Goal: Task Accomplishment & Management: Manage account settings

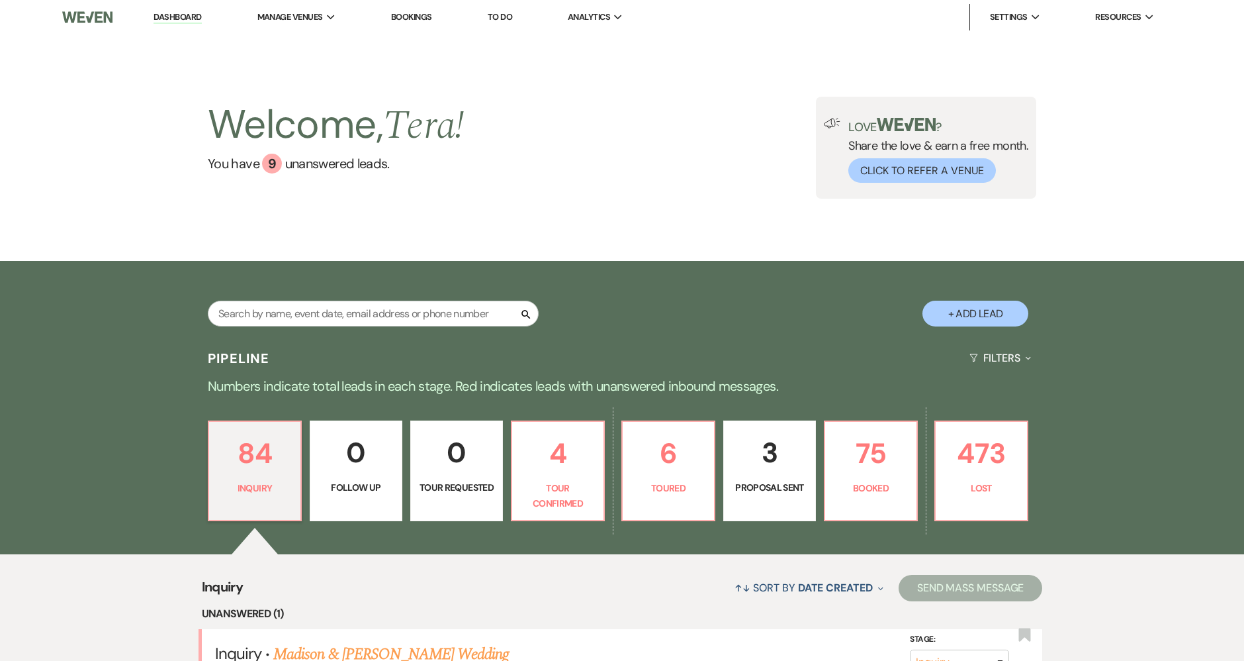
type input "d"
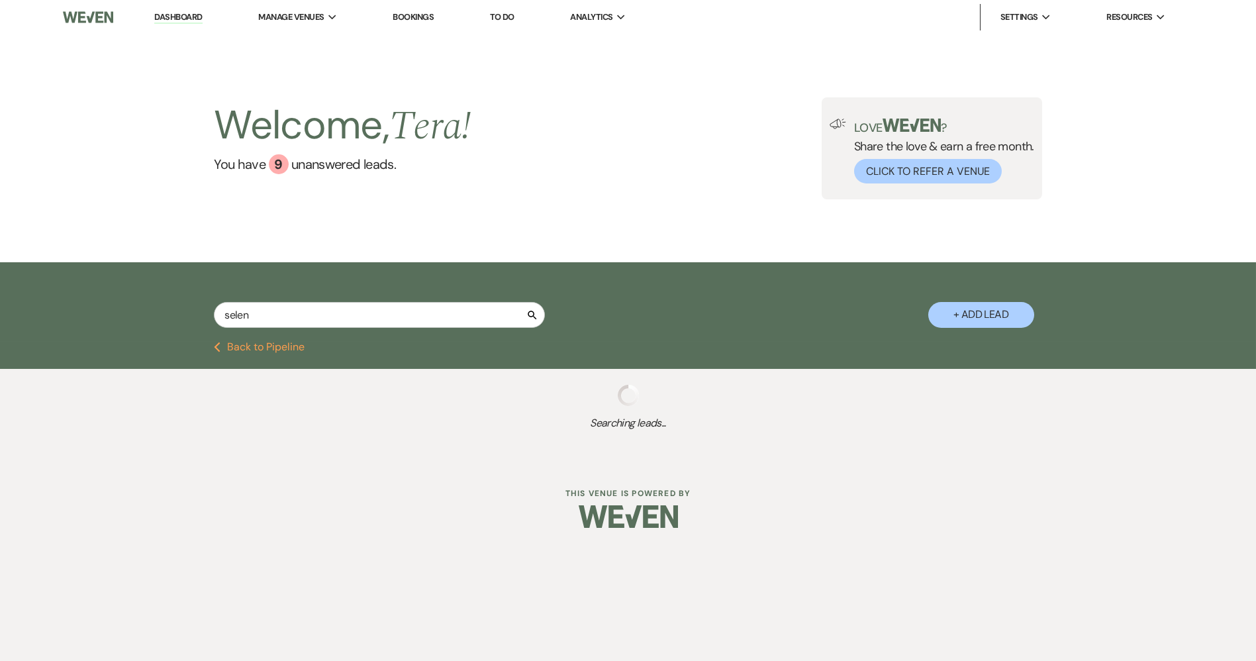
type input "[PERSON_NAME]"
select select "4"
select select "8"
select select "11"
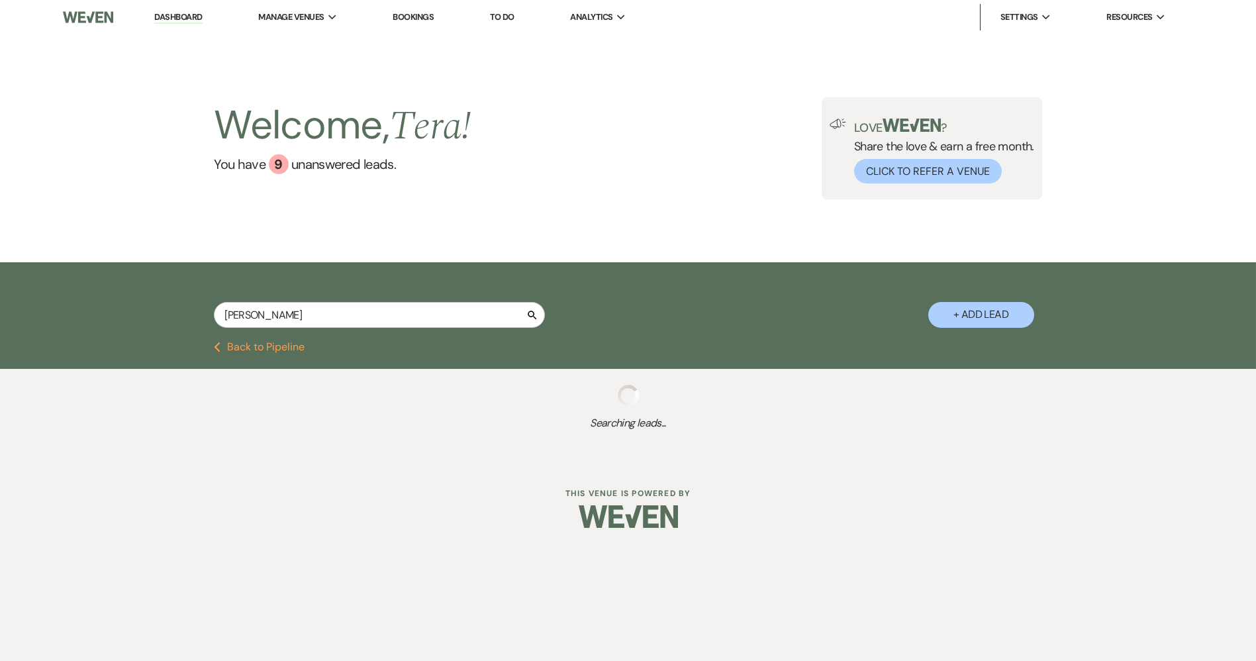
select select "6"
select select "5"
select select "4"
select select "8"
select select "6"
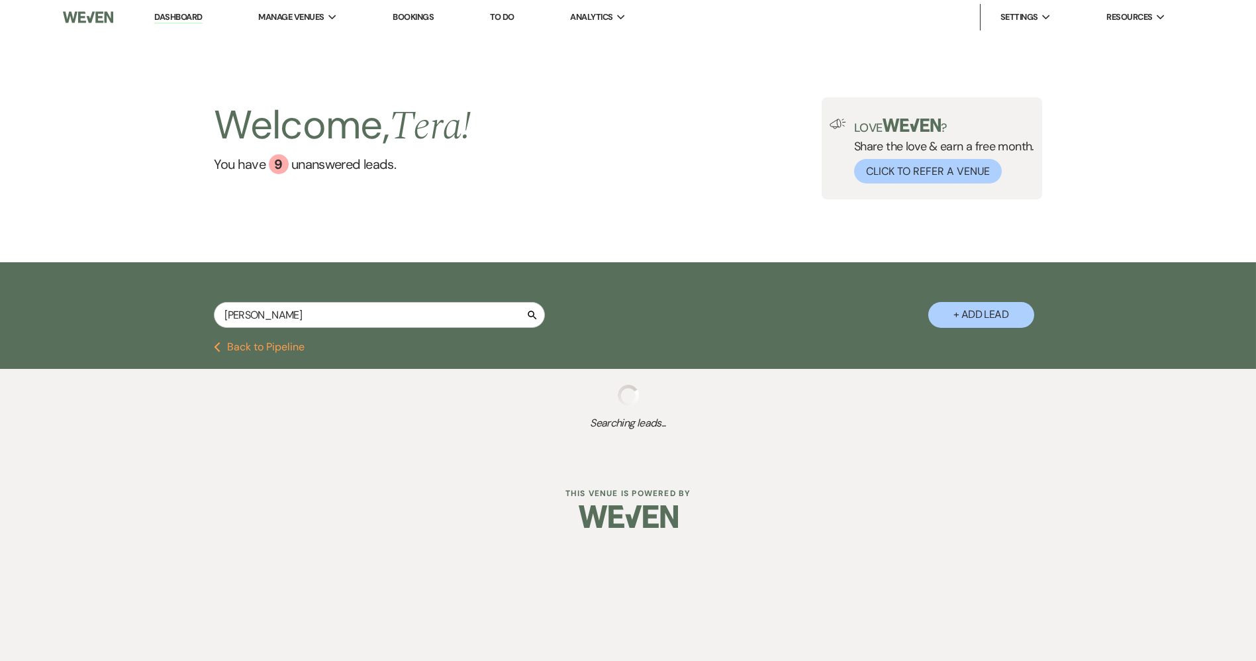
select select "8"
select select "11"
select select "8"
select select "11"
select select "8"
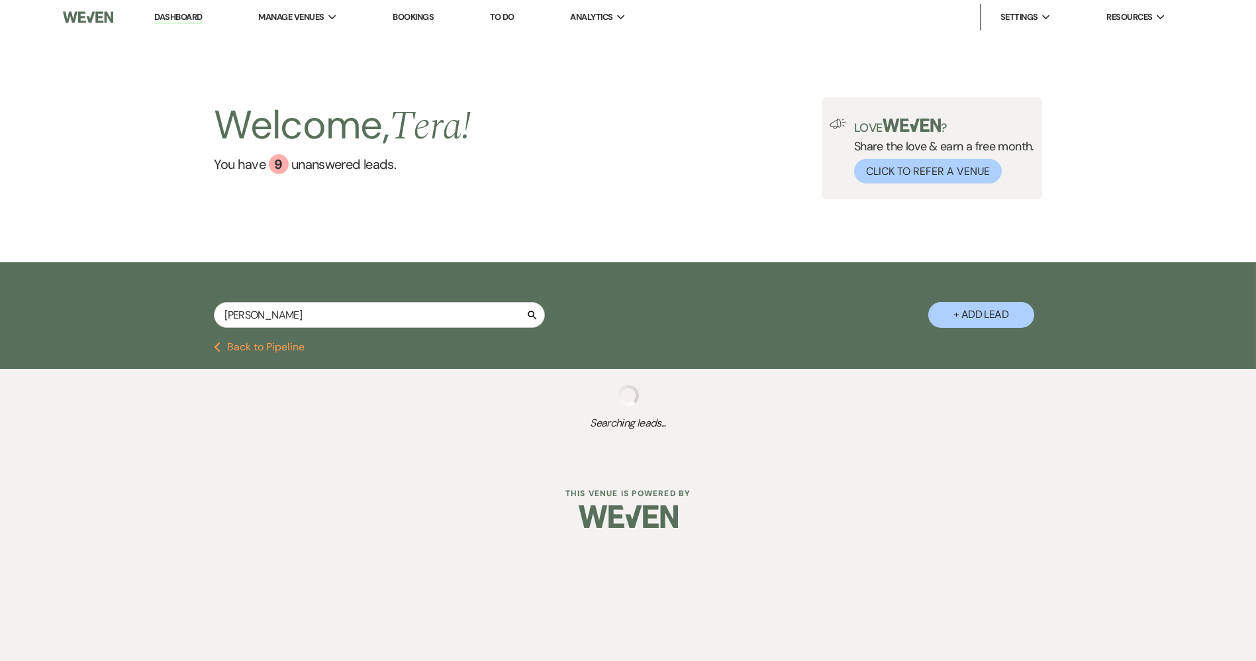
select select "6"
select select "8"
select select "4"
select select "5"
select select "8"
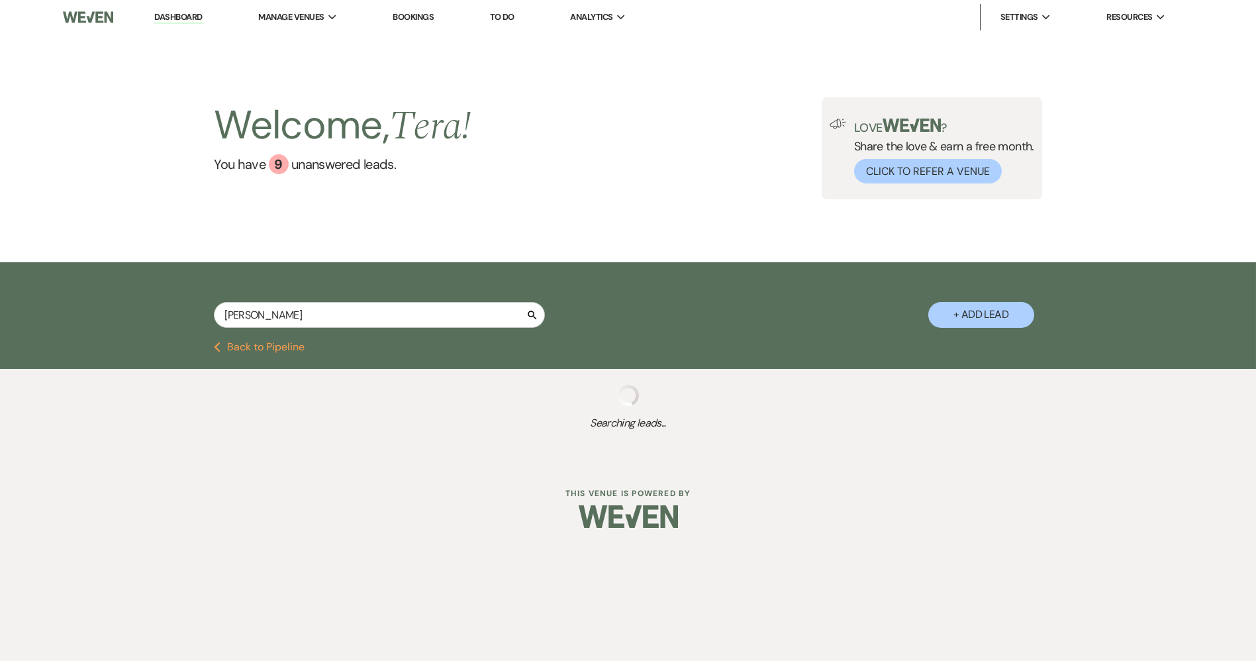
select select "5"
select select "8"
select select "6"
select select "8"
select select "5"
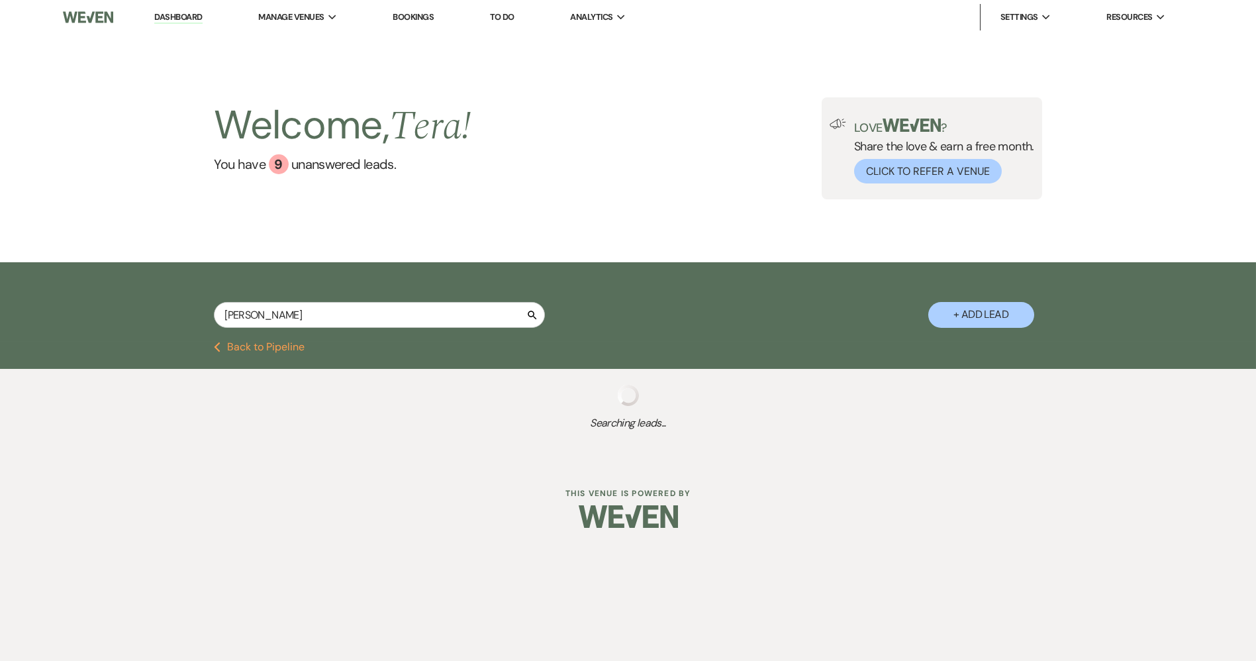
select select "8"
select select "5"
select select "8"
select select "1"
select select "8"
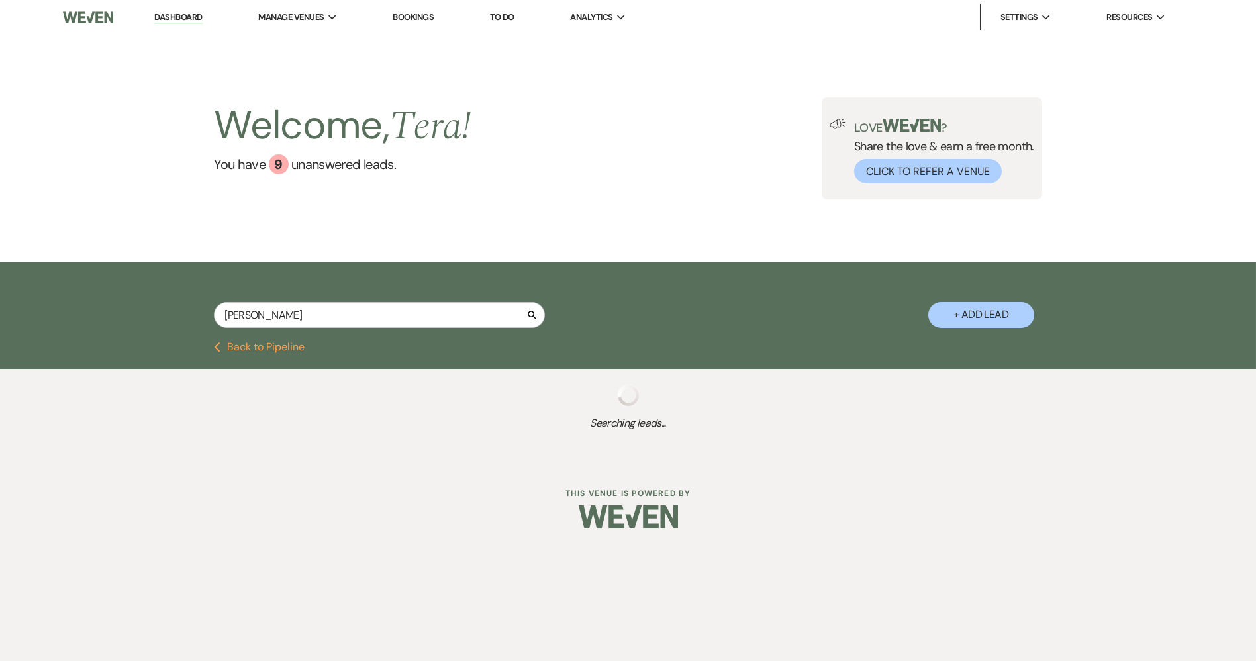
select select "8"
select select "5"
select select "8"
select select "5"
select select "8"
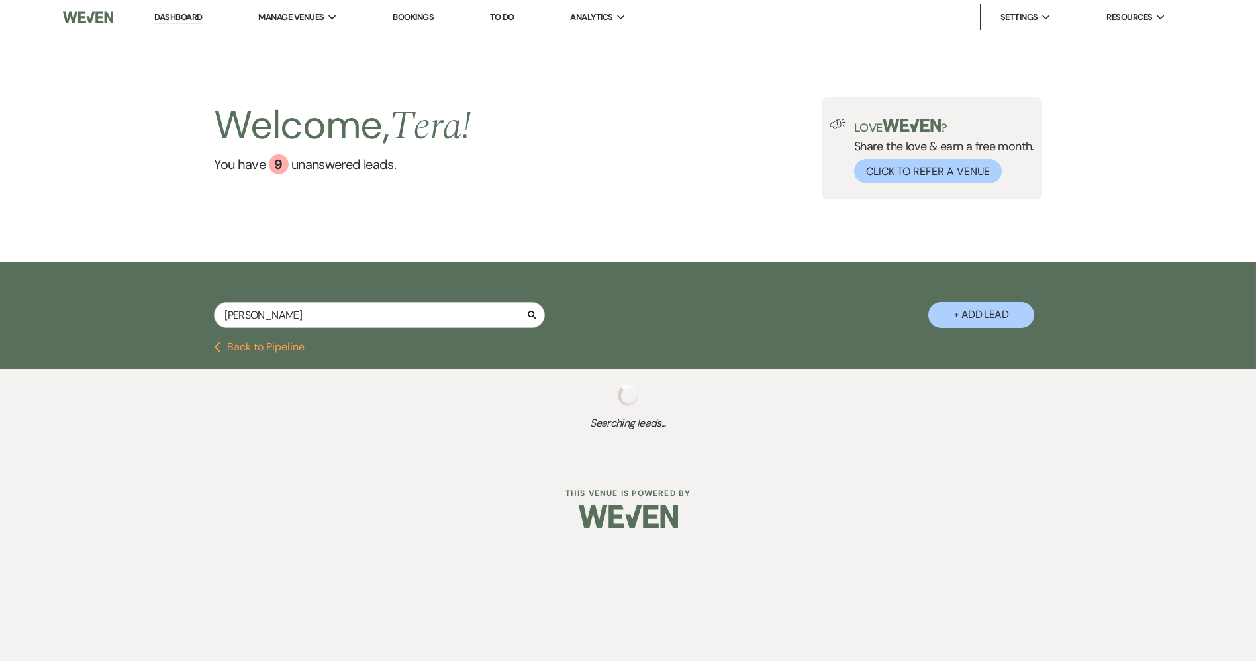
select select "1"
select select "8"
select select "5"
select select "8"
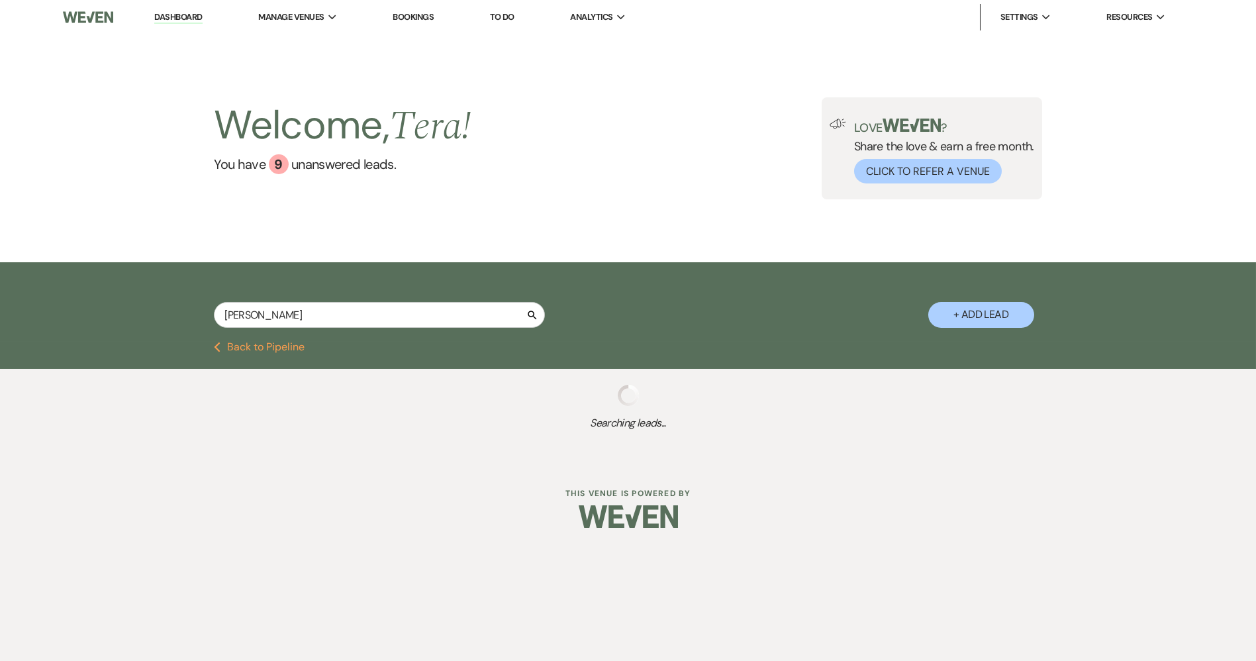
select select "8"
select select "5"
select select "8"
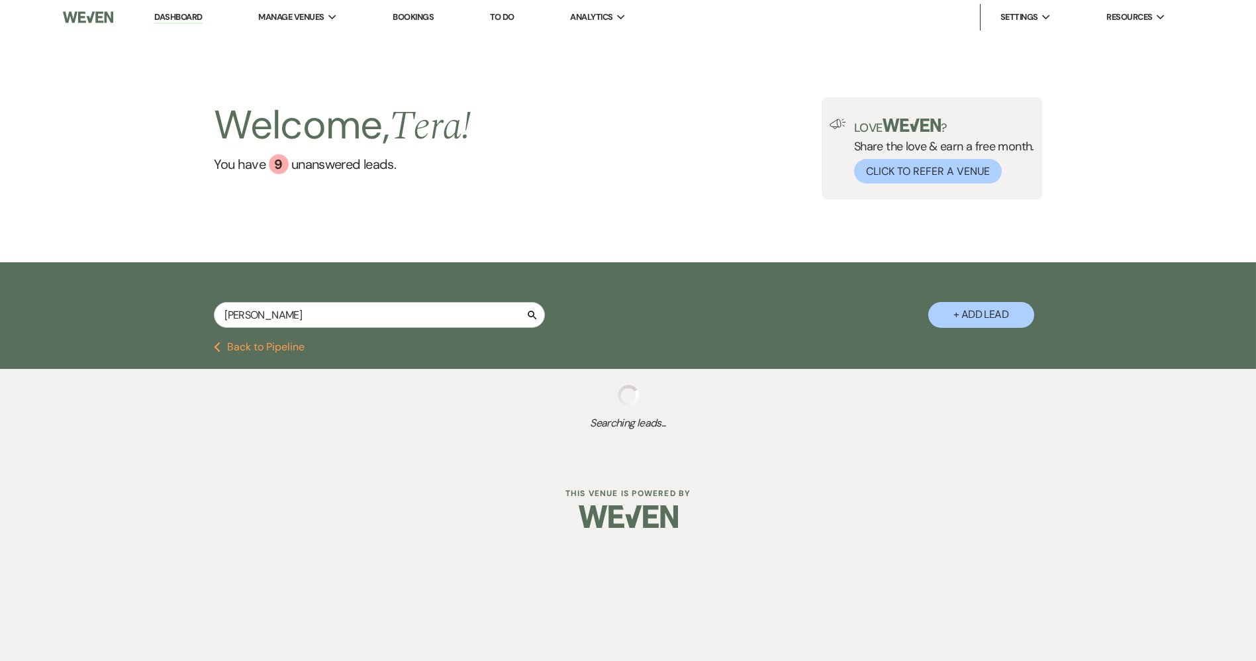
select select "8"
select select "5"
select select "8"
select select "5"
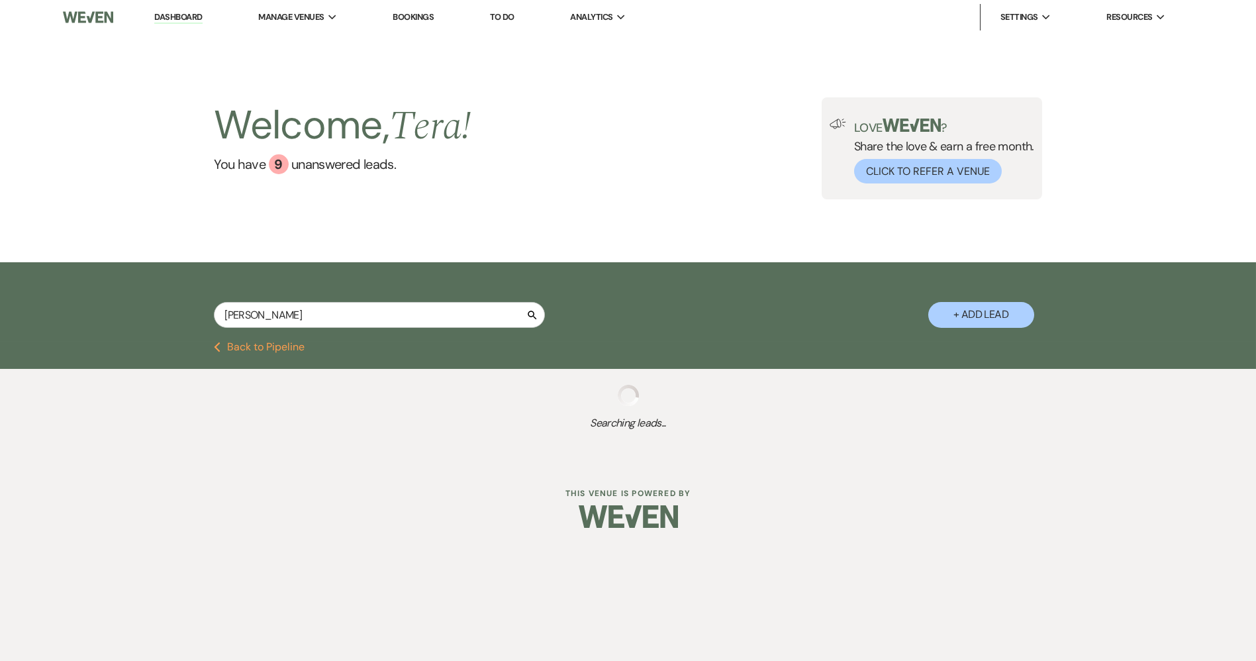
select select "8"
select select "3"
select select "8"
select select "5"
select select "8"
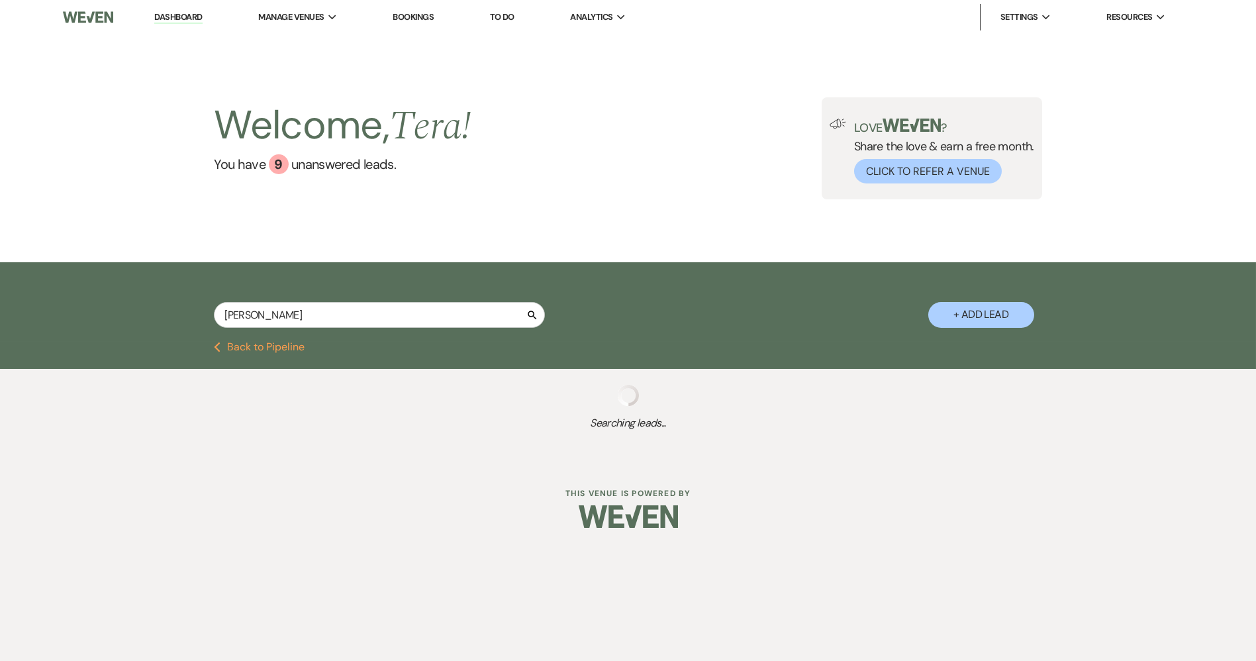
select select "5"
select select "8"
select select "6"
select select "8"
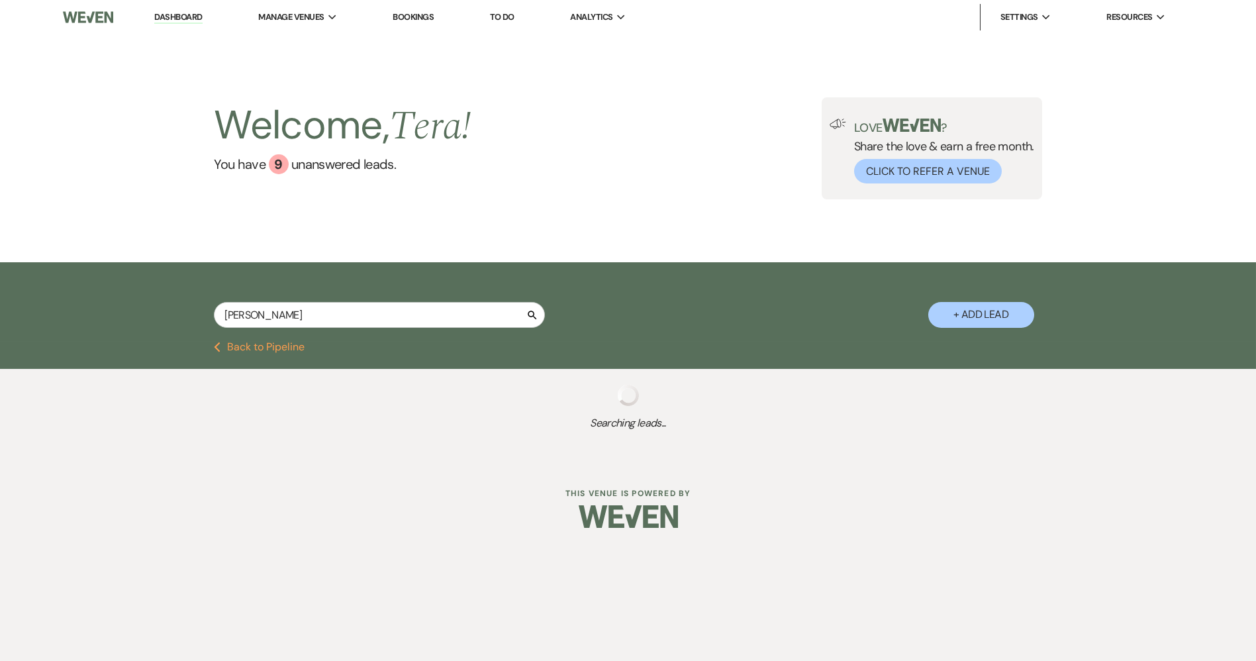
select select "8"
select select "5"
select select "8"
select select "5"
select select "8"
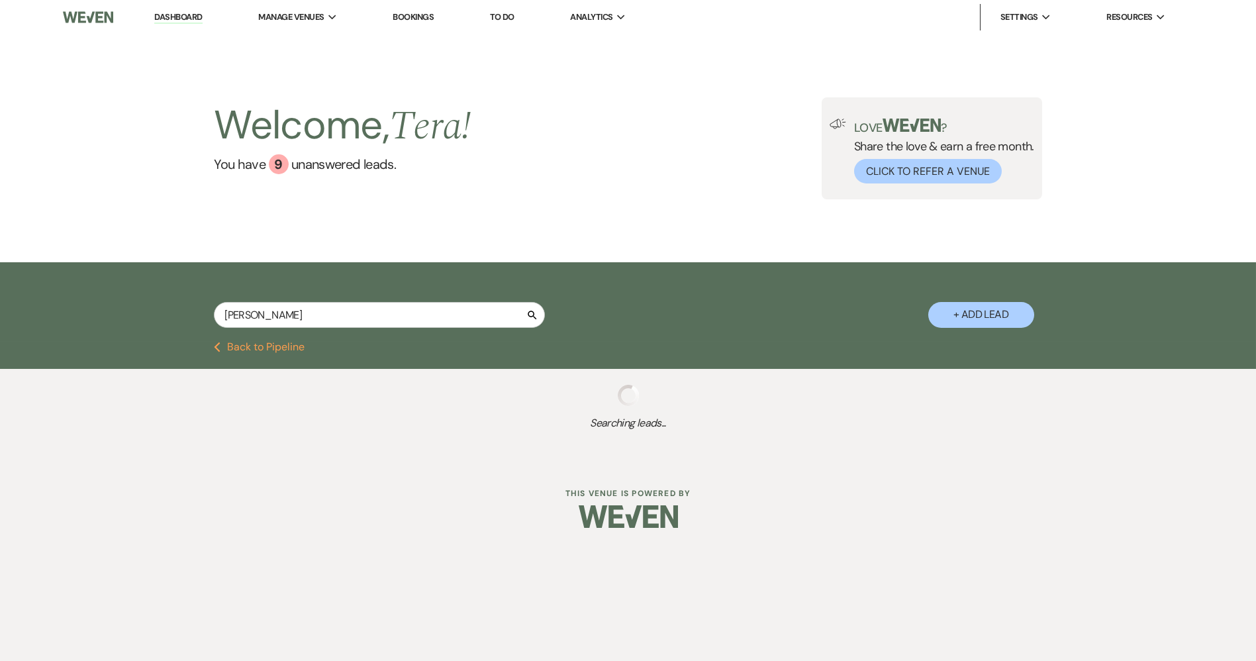
select select "5"
select select "8"
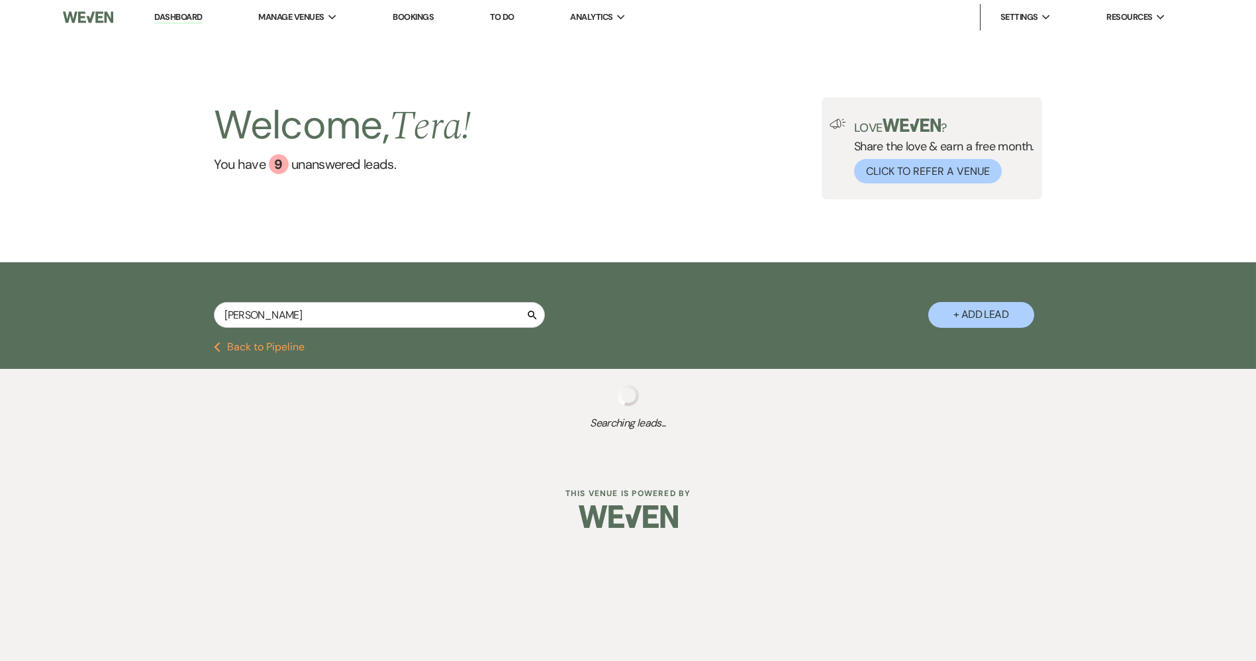
select select "8"
select select "5"
select select "8"
select select "3"
select select "8"
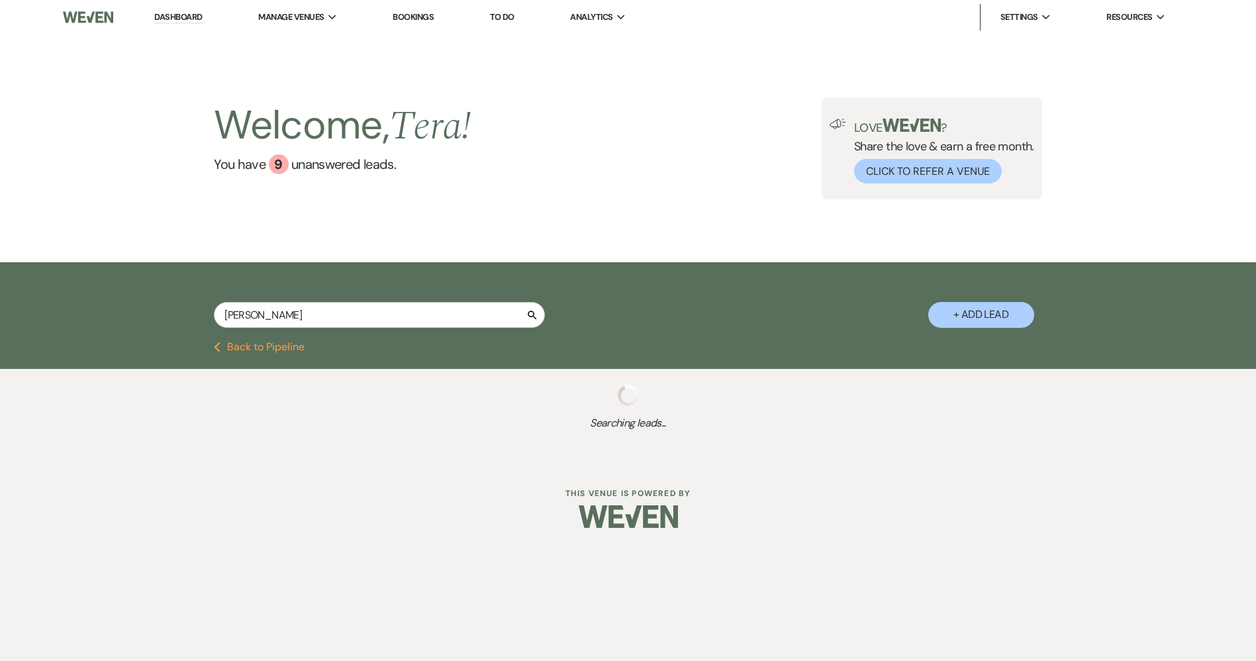
select select "8"
select select "3"
select select "6"
select select "8"
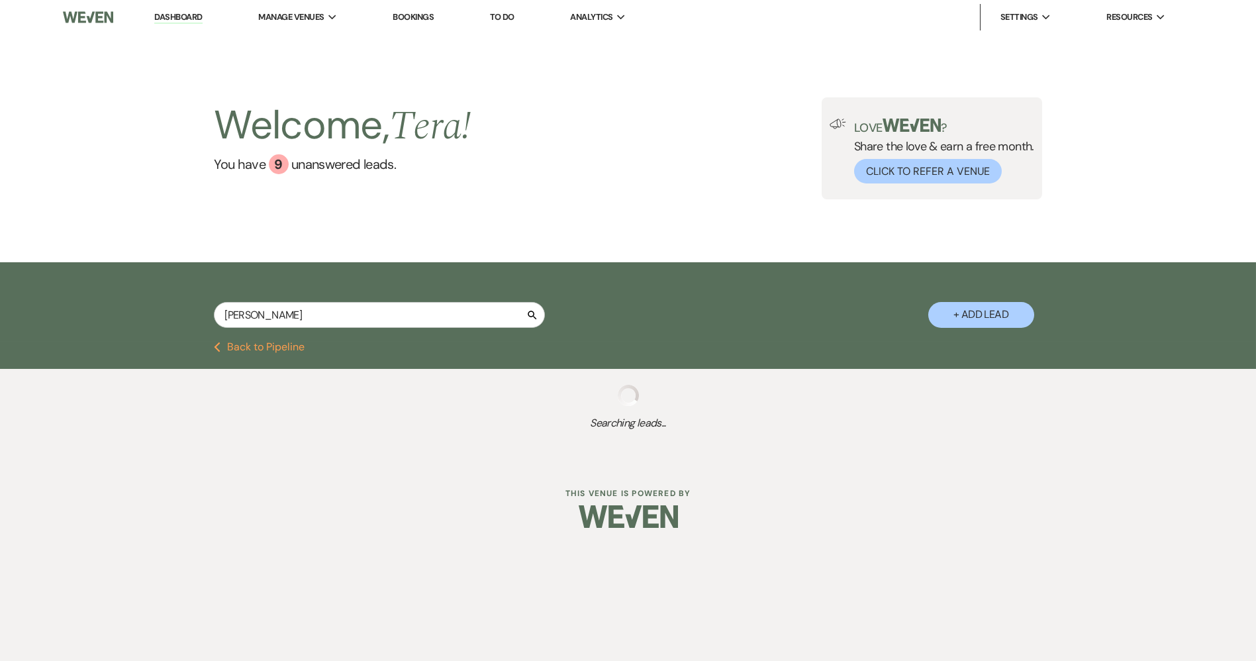
select select "5"
select select "8"
select select "1"
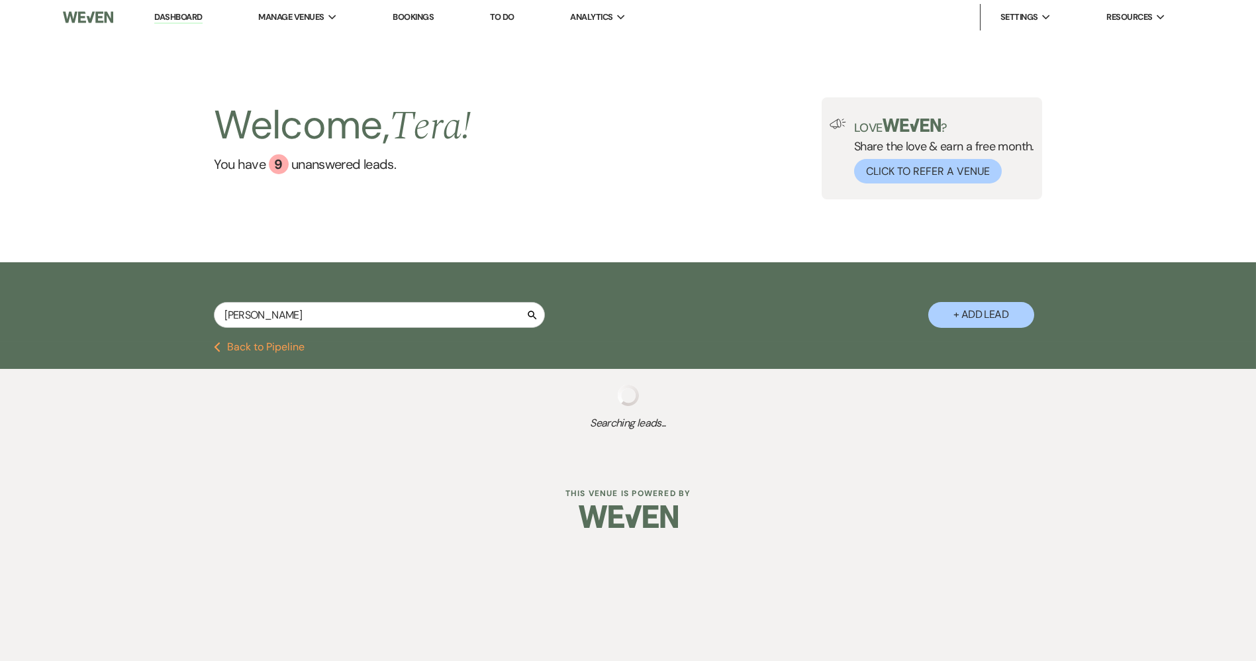
select select "8"
select select "5"
select select "8"
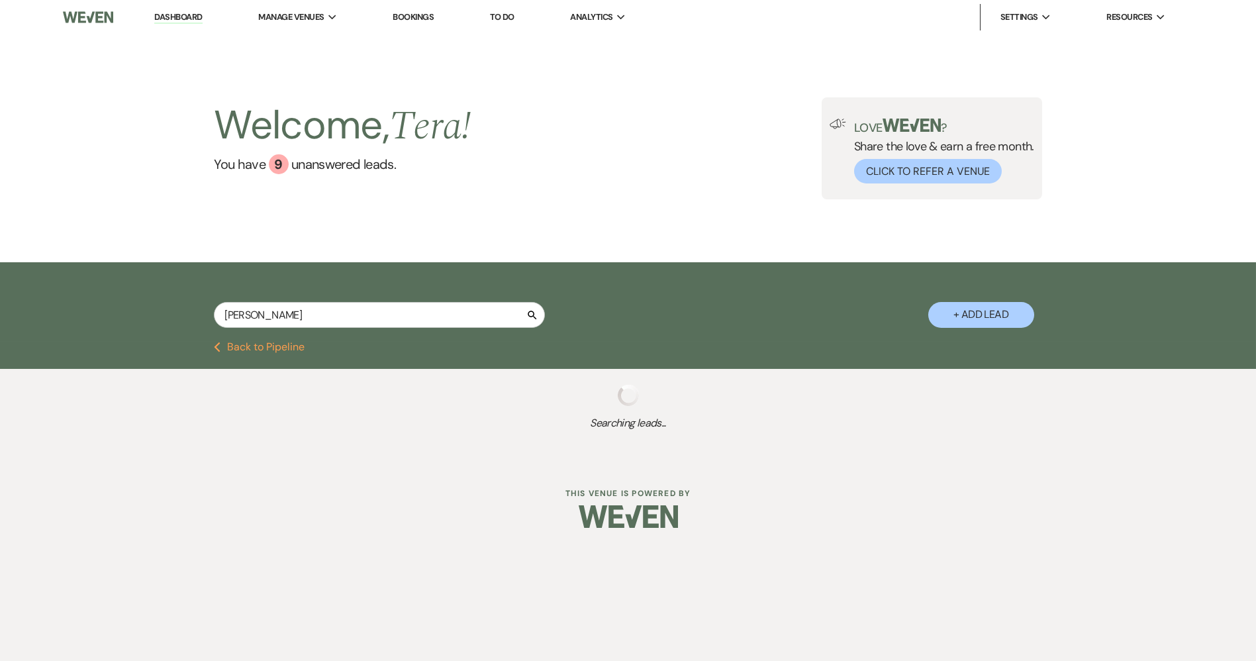
select select "5"
select select "8"
select select "3"
select select "8"
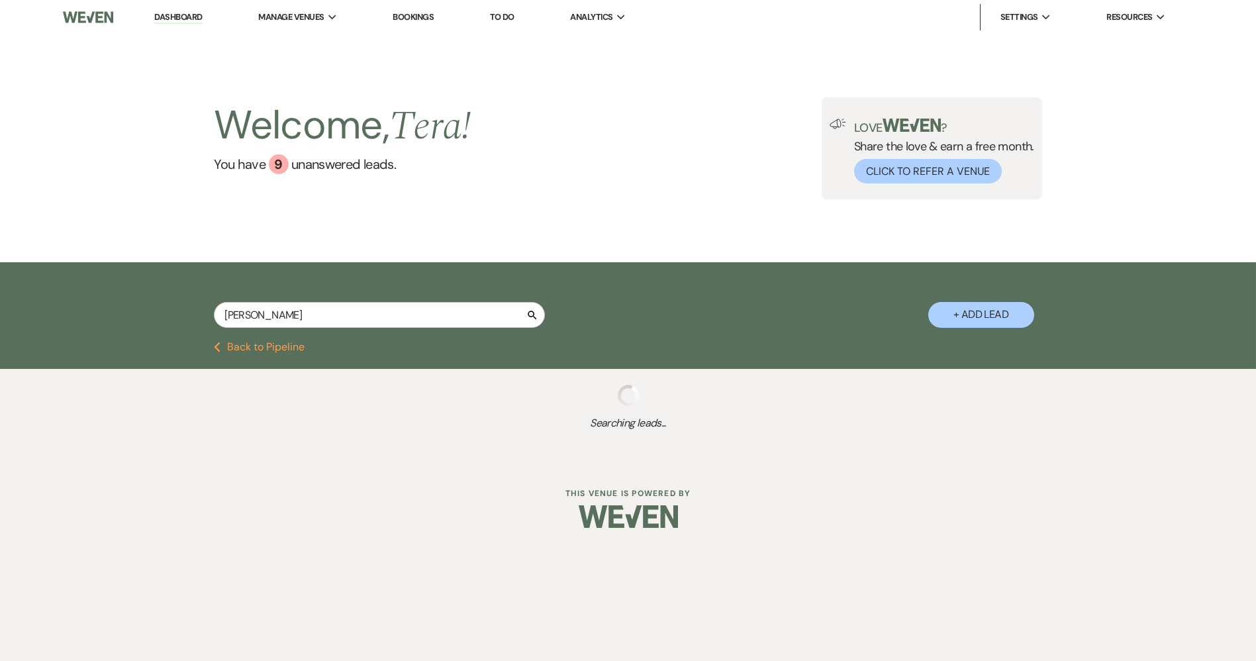
select select "5"
select select "8"
select select "5"
select select "8"
select select "5"
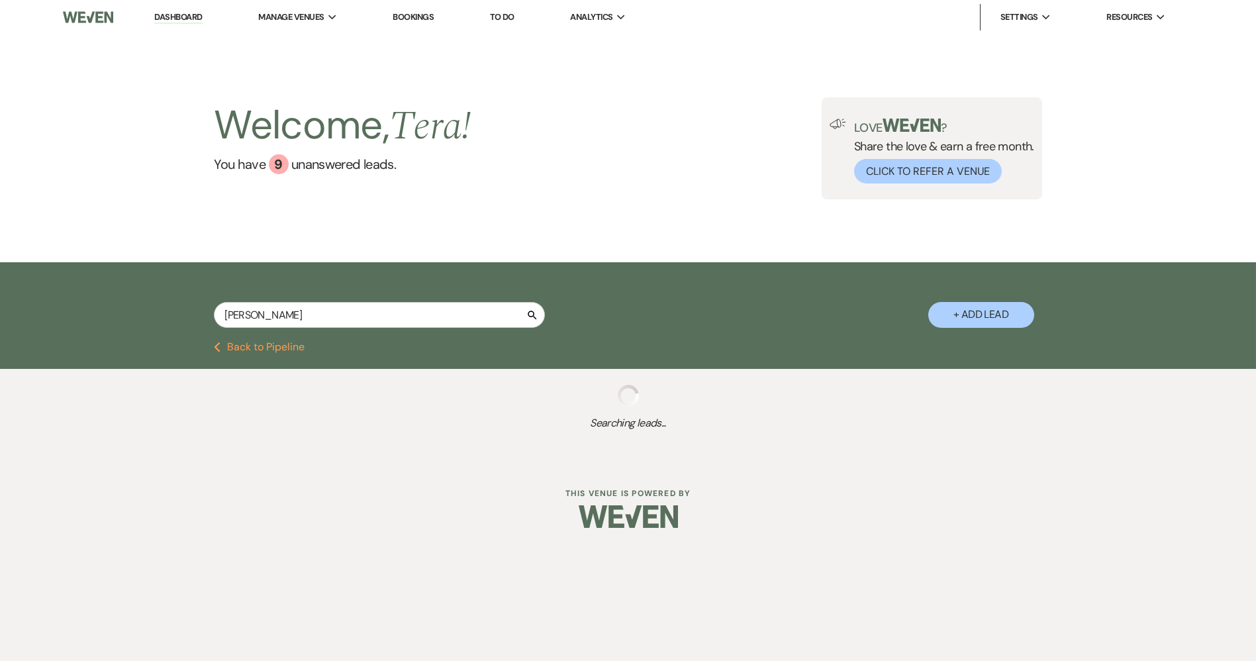
select select "8"
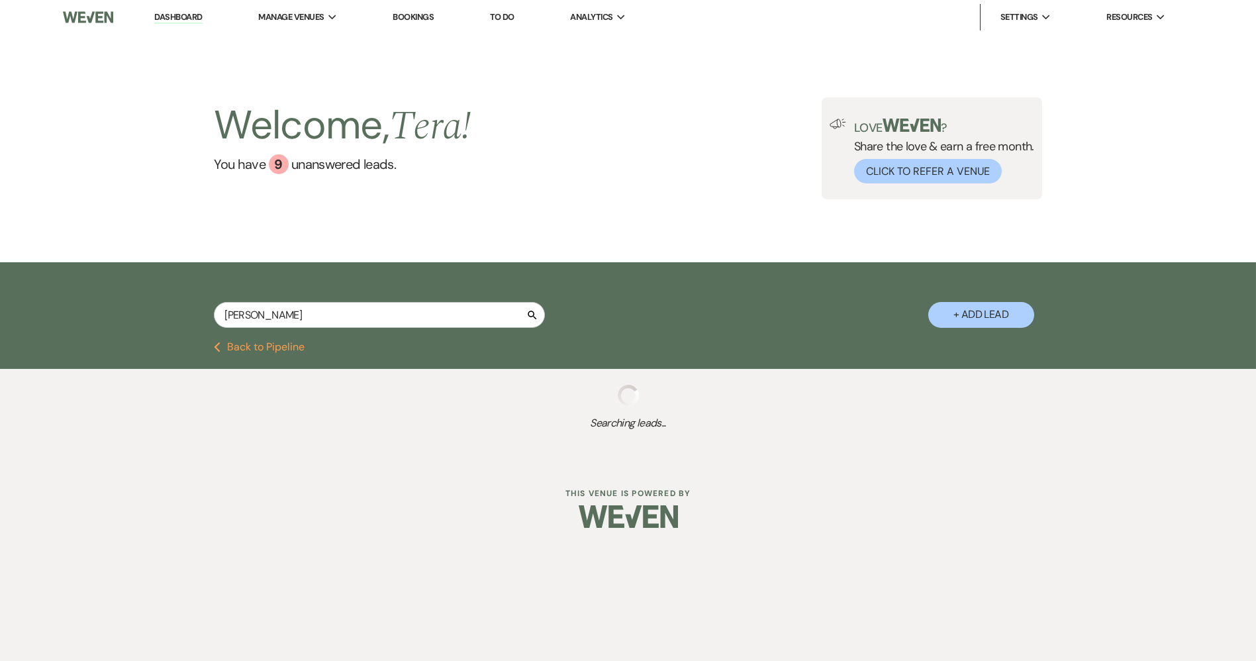
select select "5"
select select "8"
select select "5"
select select "8"
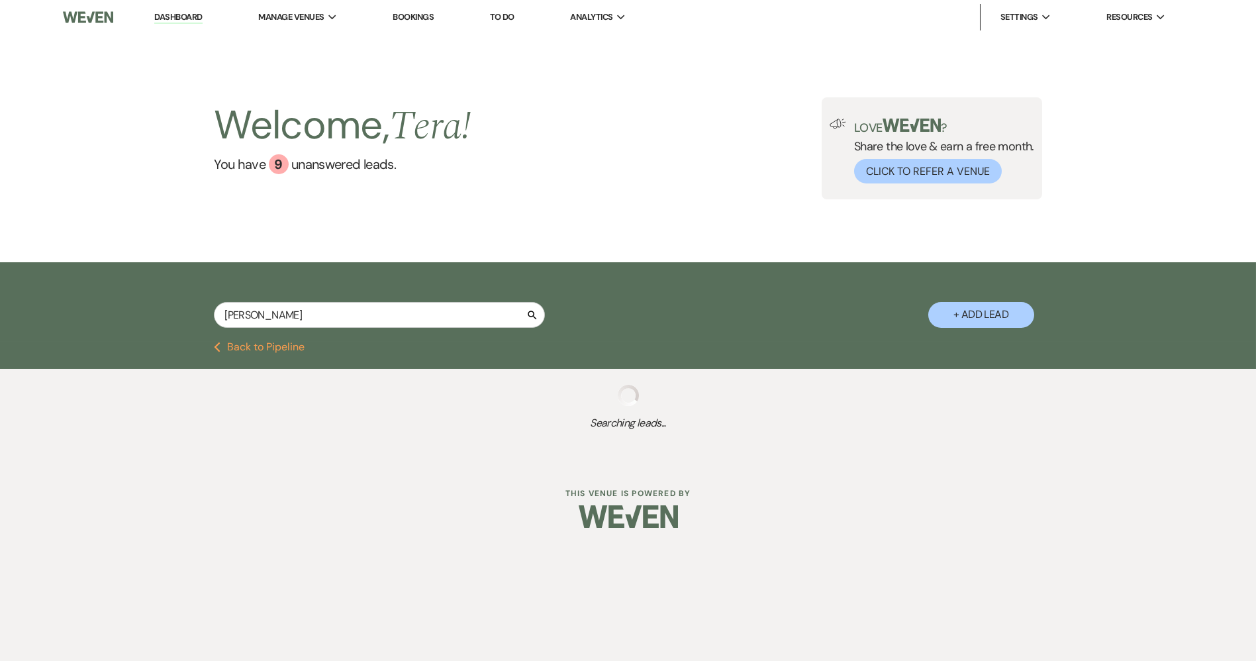
select select "8"
select select "5"
select select "8"
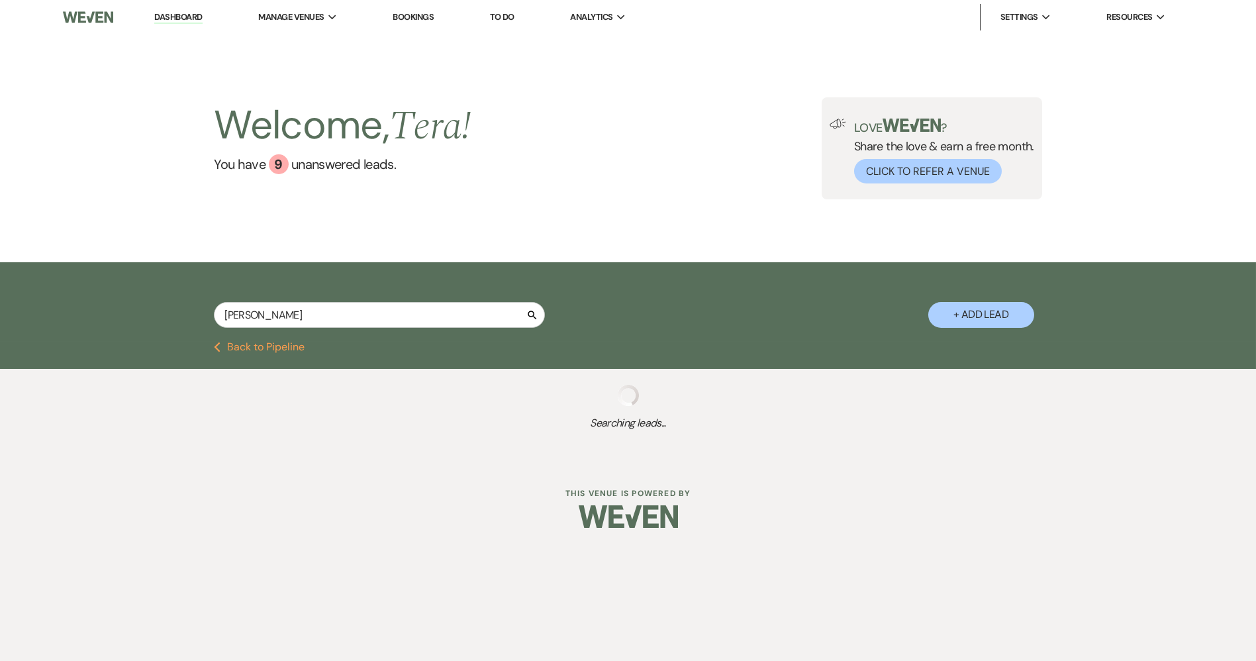
select select "5"
select select "8"
select select "5"
select select "8"
select select "1"
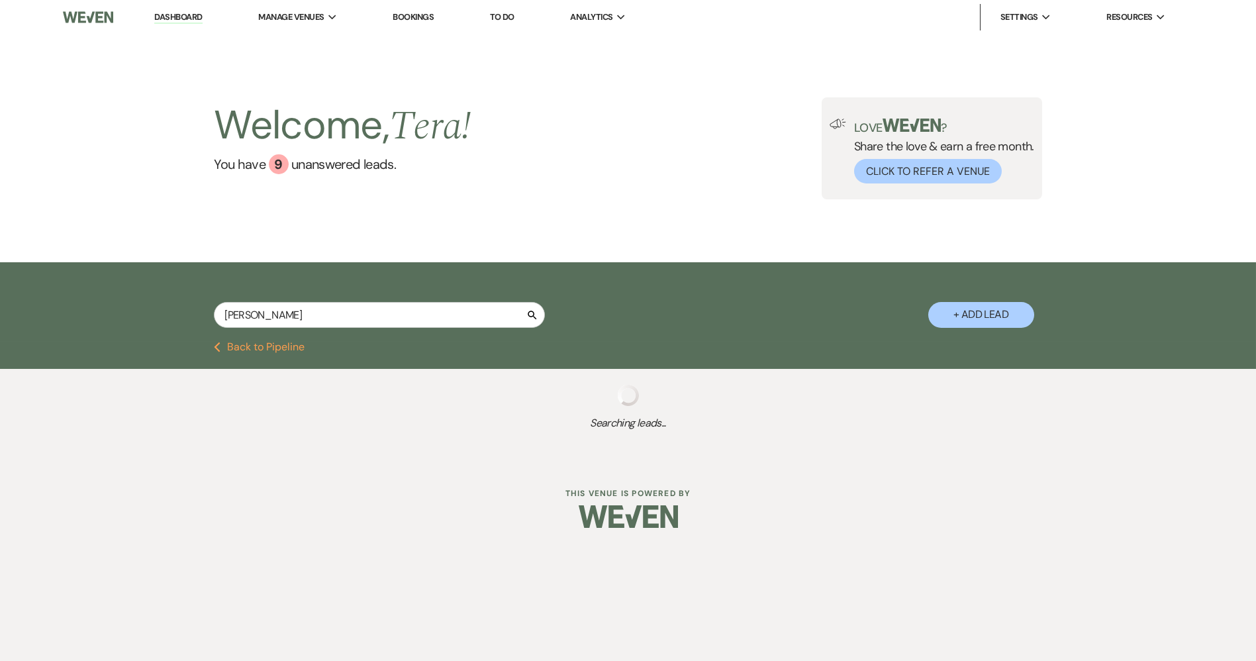
select select "8"
select select "5"
select select "8"
select select "5"
select select "8"
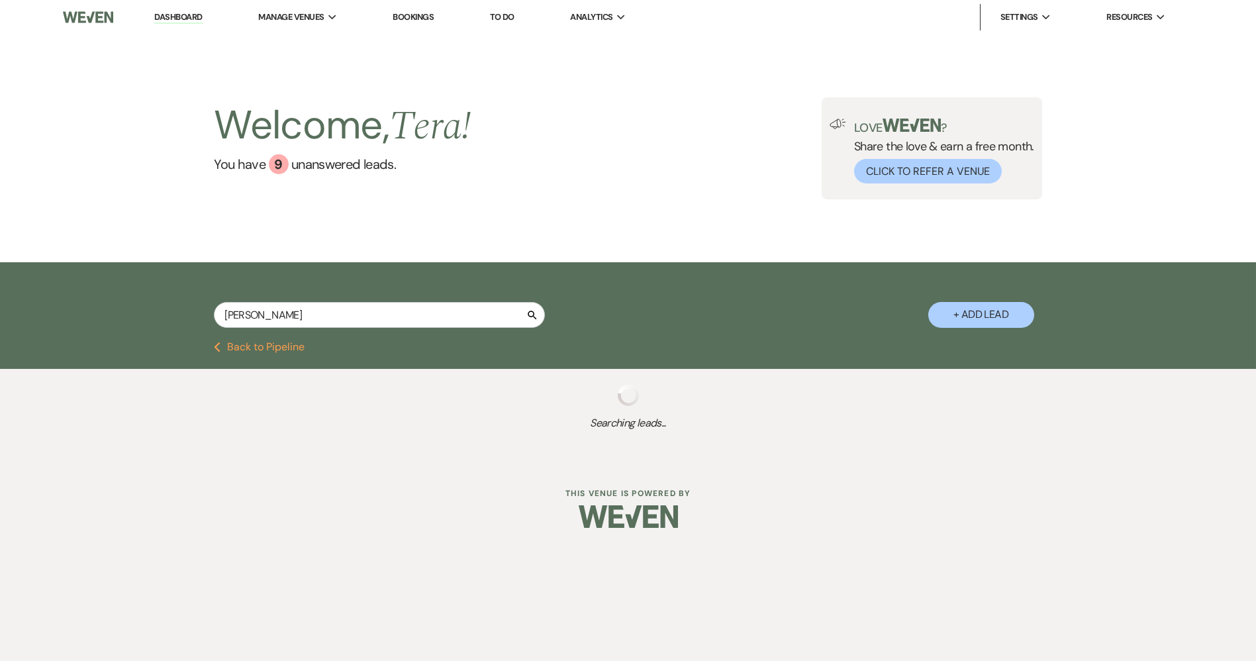
select select "5"
select select "8"
select select "1"
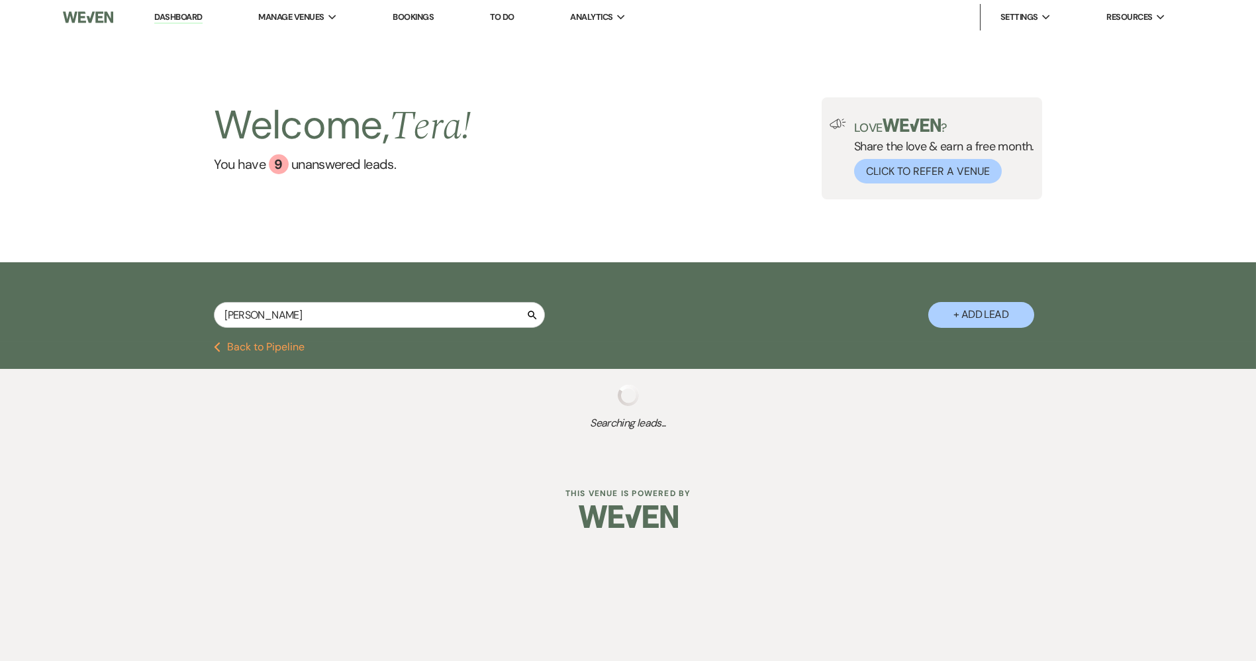
select select "8"
select select "5"
select select "8"
select select "5"
select select "8"
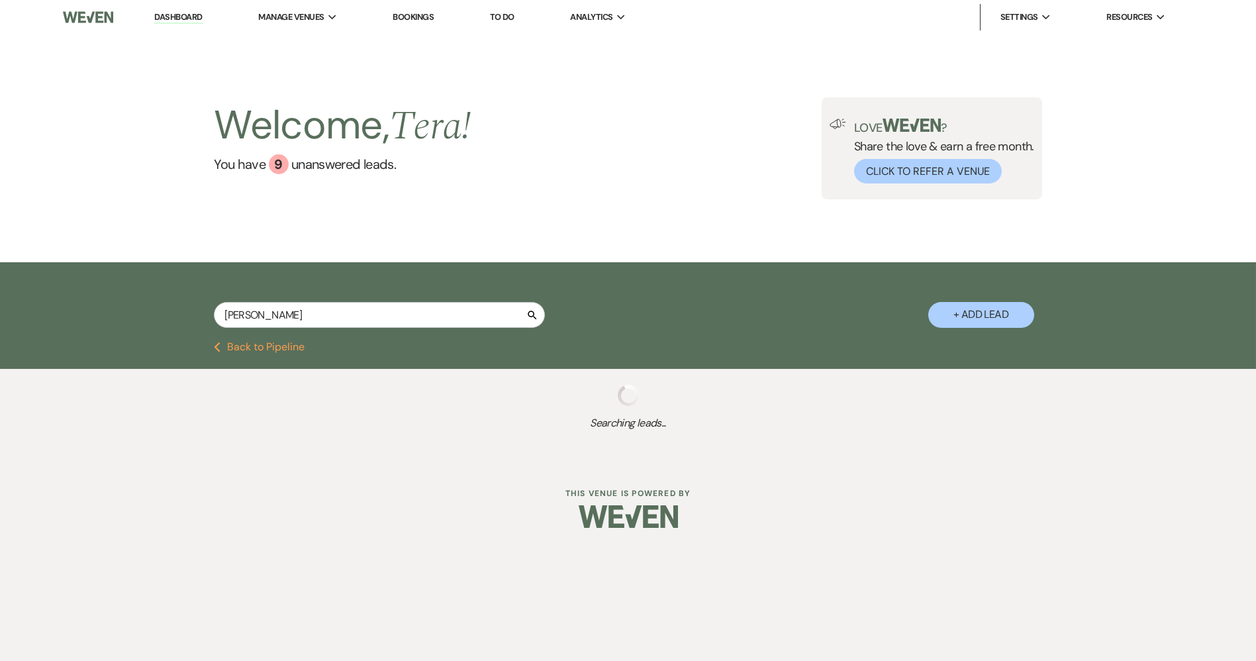
select select "8"
select select "5"
select select "8"
select select "5"
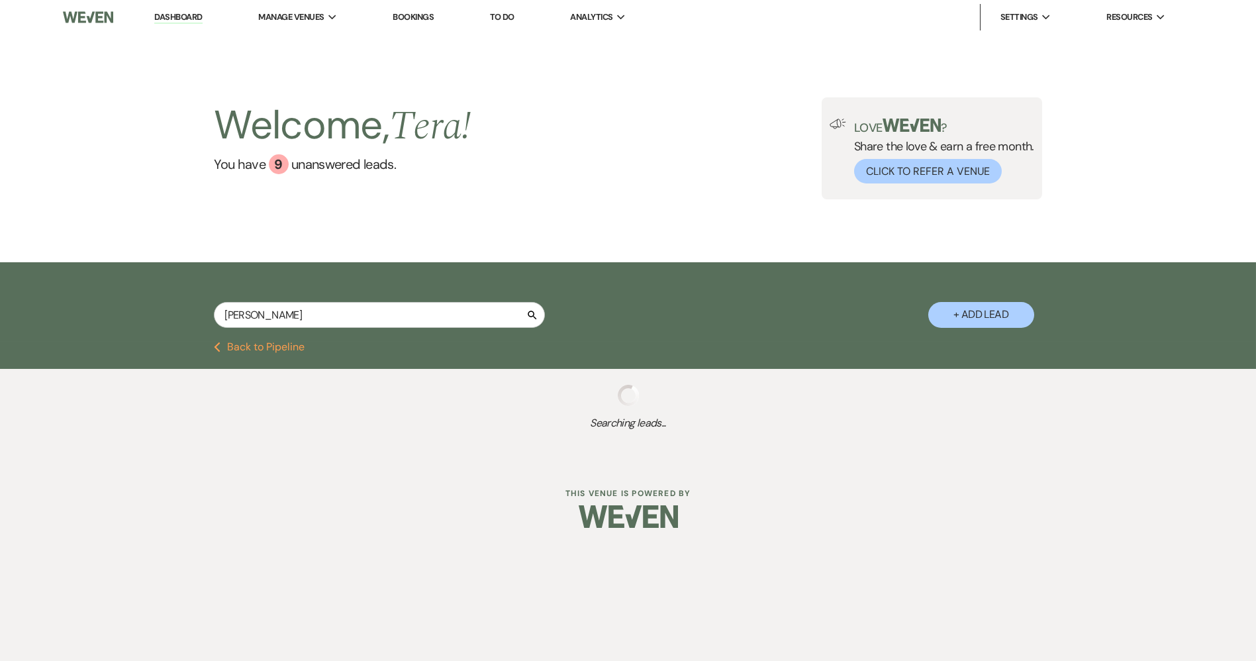
select select "8"
select select "5"
select select "8"
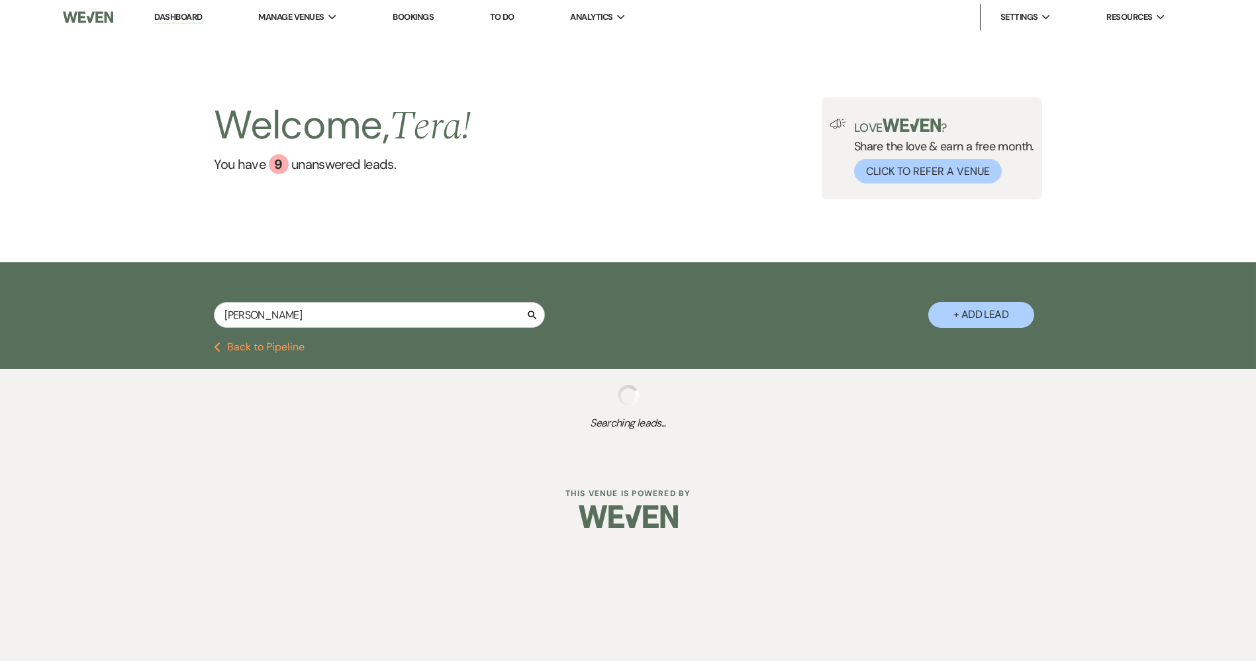
select select "5"
select select "8"
select select "1"
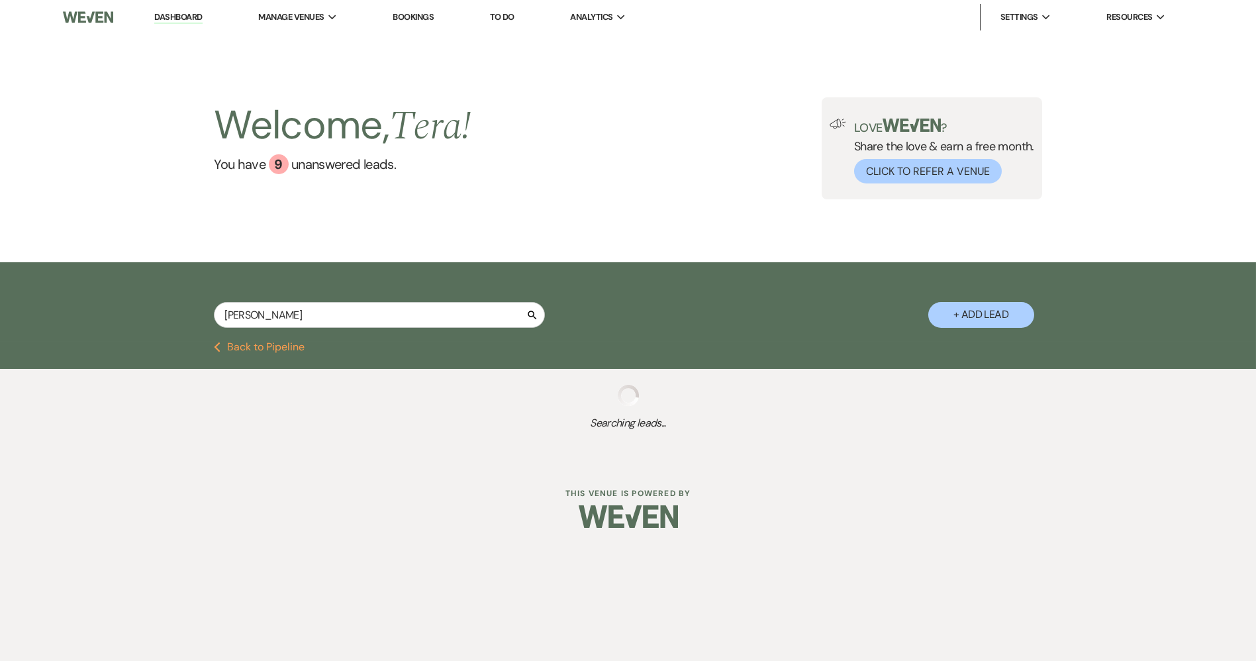
select select "8"
select select "5"
select select "8"
select select "5"
select select "8"
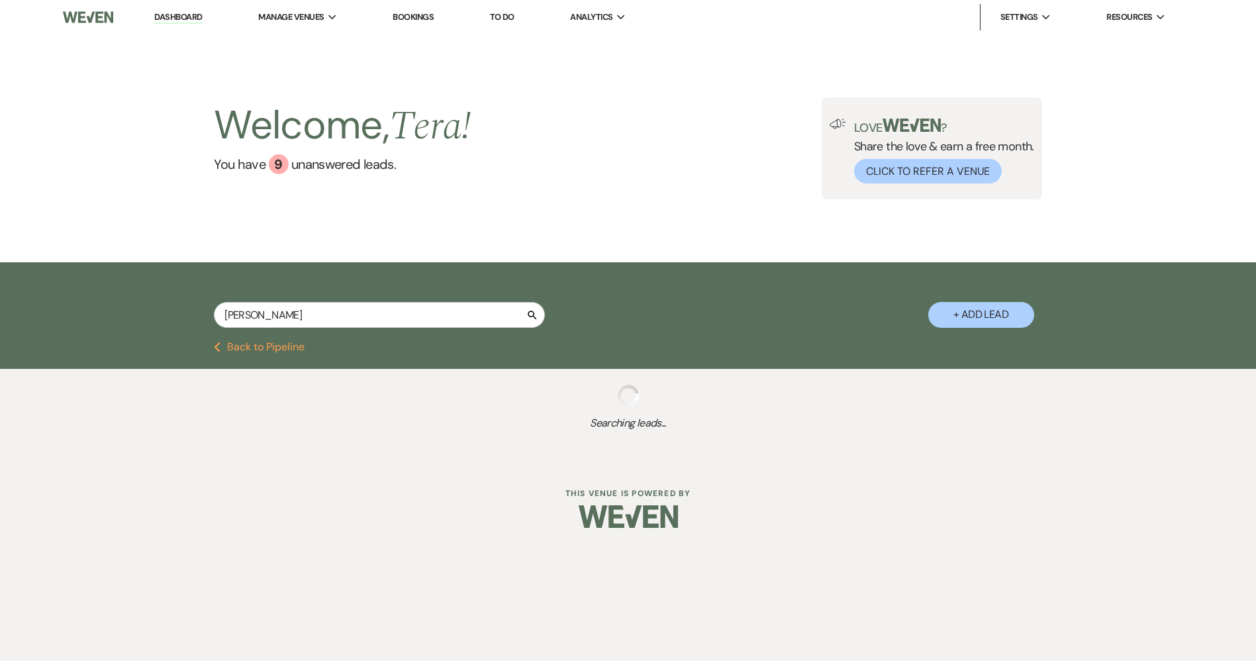
select select "4"
select select "8"
select select "5"
select select "8"
select select "5"
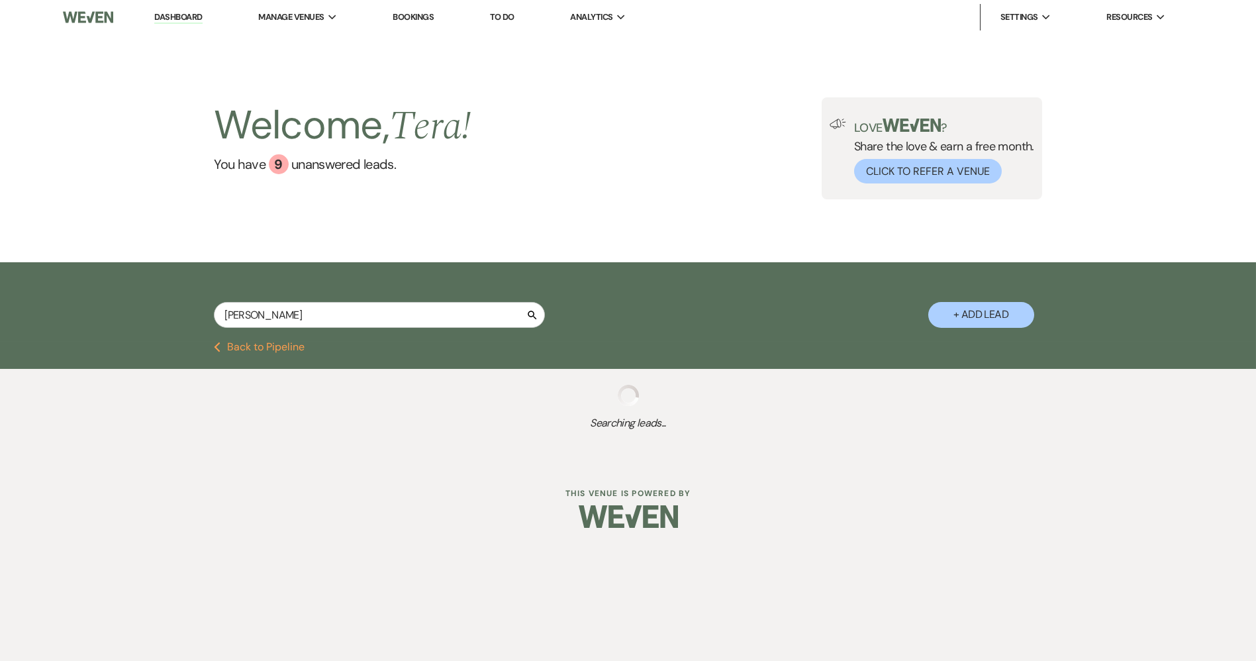
select select "8"
select select "5"
select select "8"
select select "5"
select select "8"
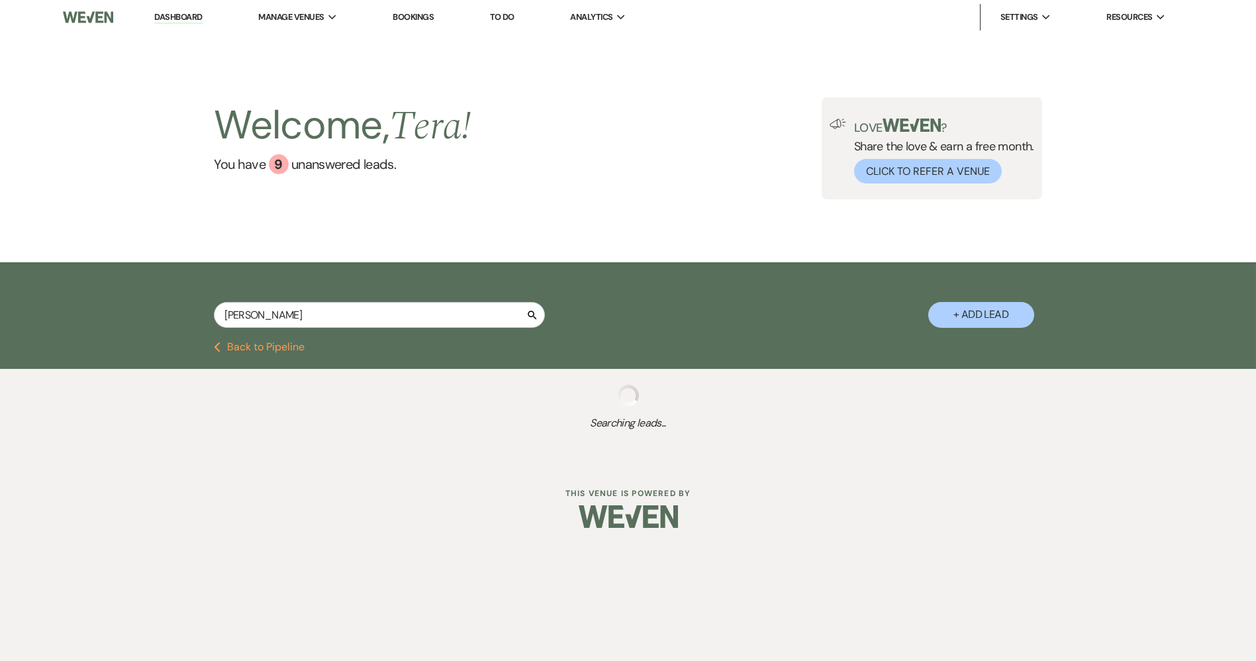
select select "5"
select select "8"
select select "5"
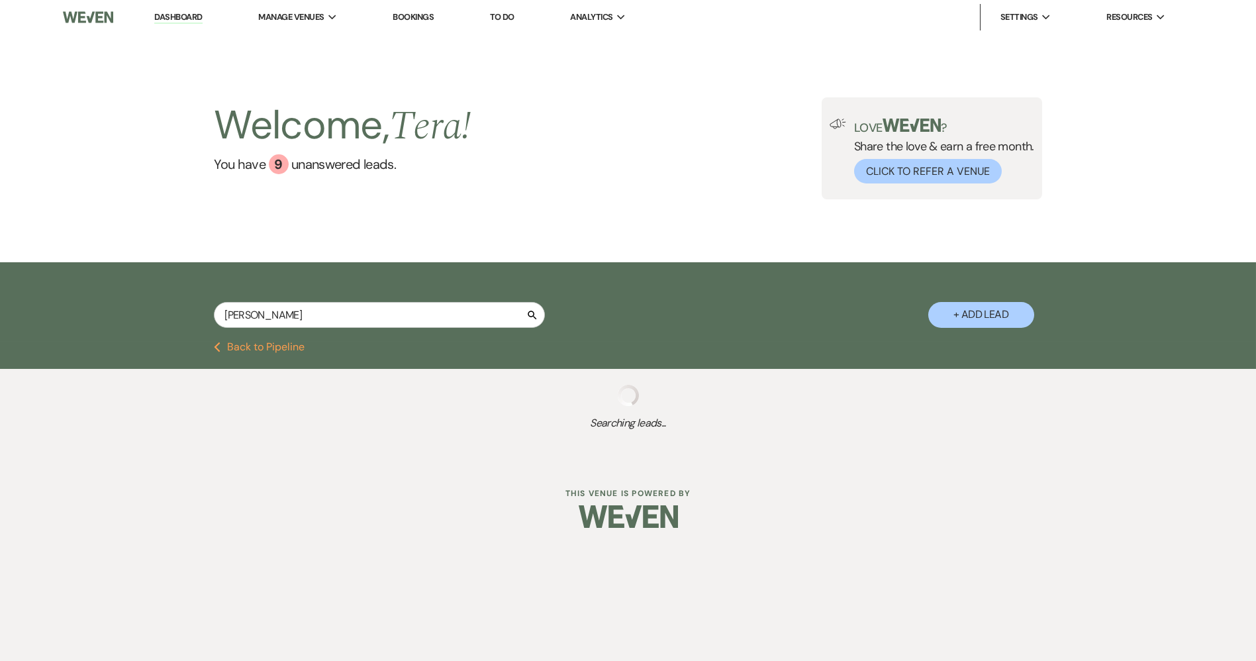
select select "8"
select select "5"
select select "8"
select select "1"
select select "8"
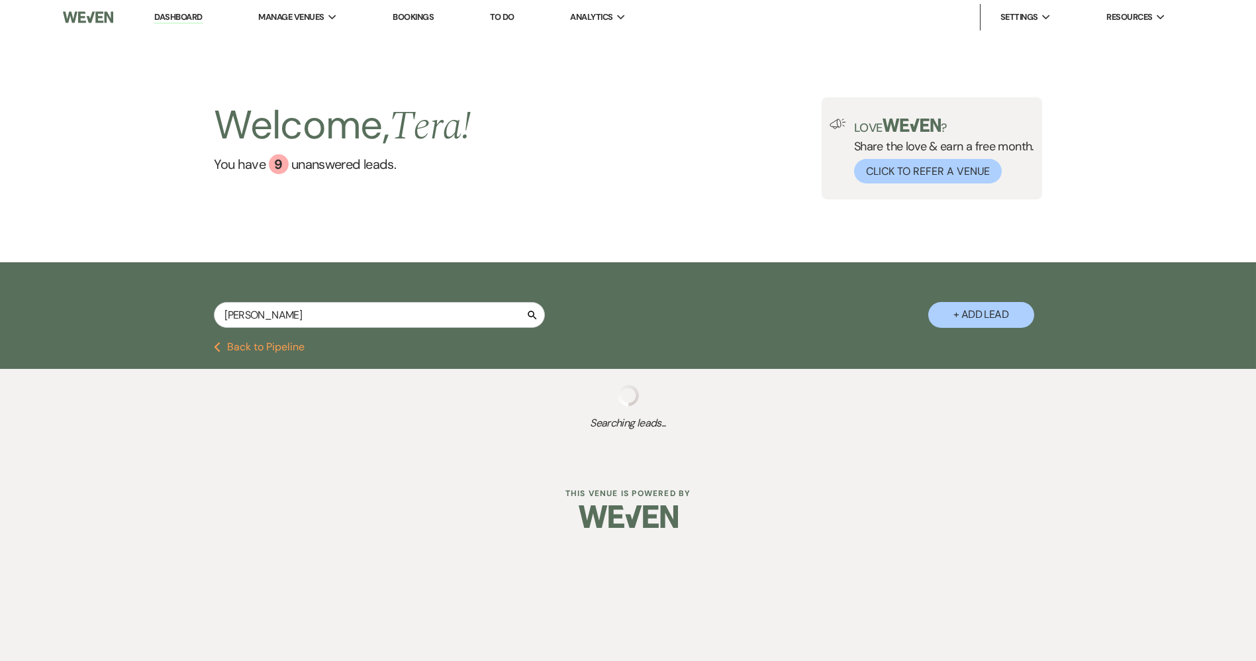
select select "5"
select select "8"
select select "5"
select select "8"
select select "5"
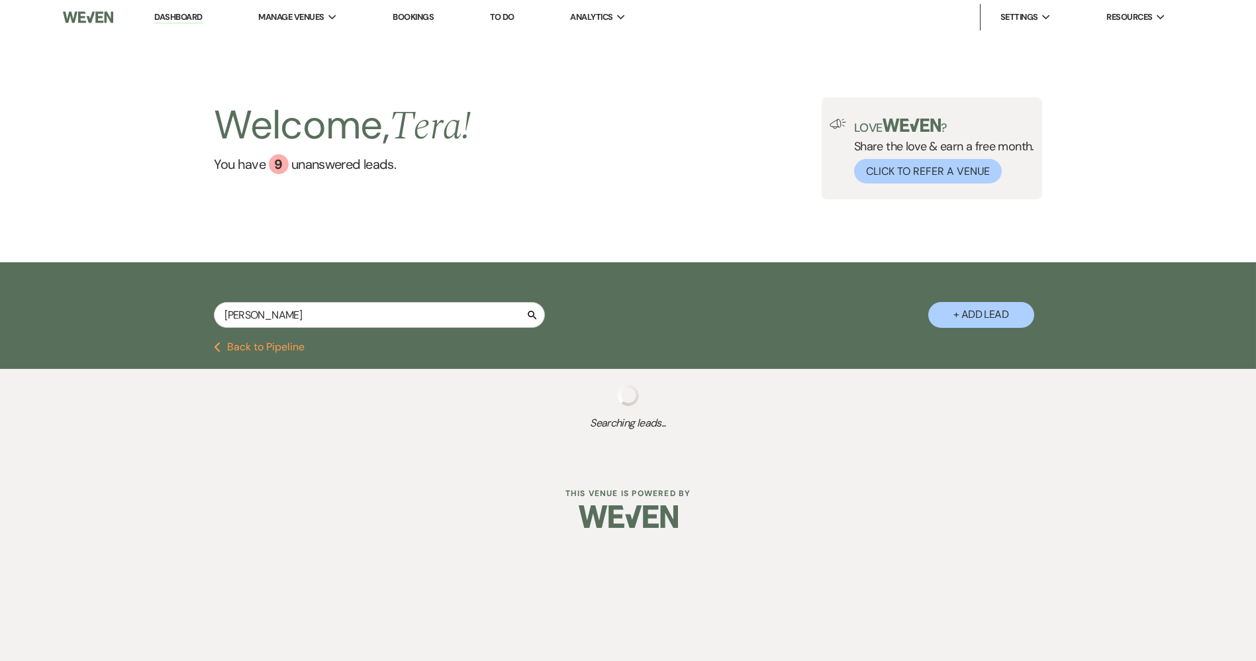
select select "8"
select select "5"
select select "8"
select select "5"
select select "8"
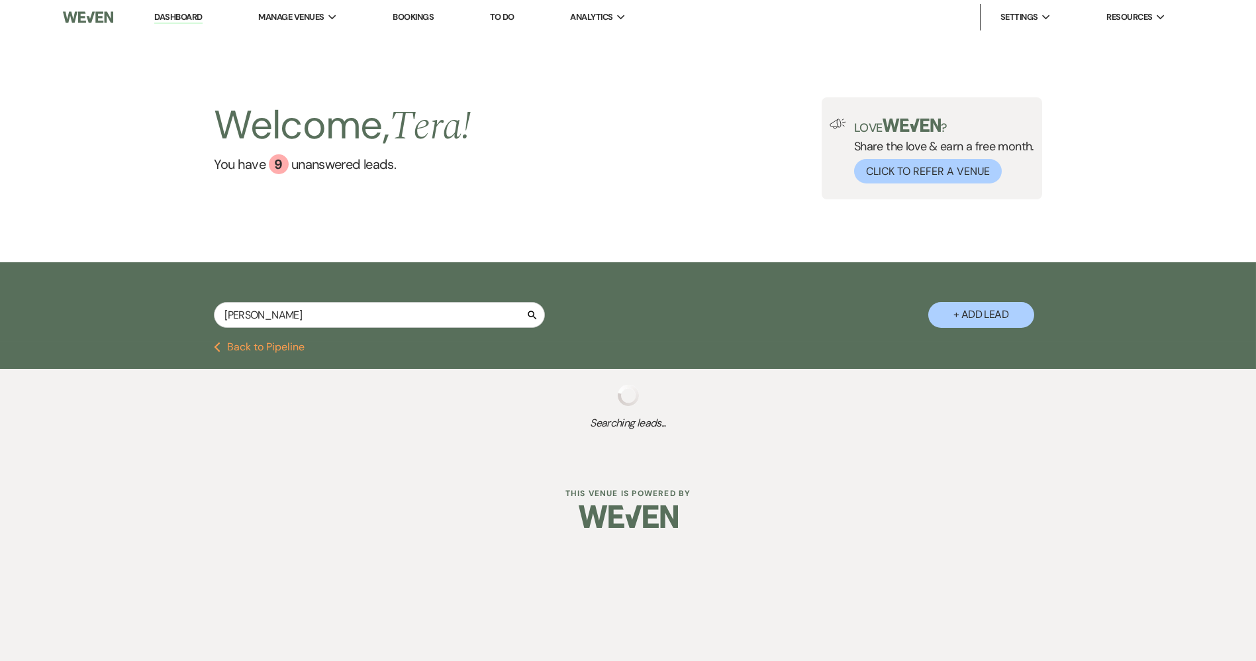
select select "5"
select select "8"
select select "7"
select select "8"
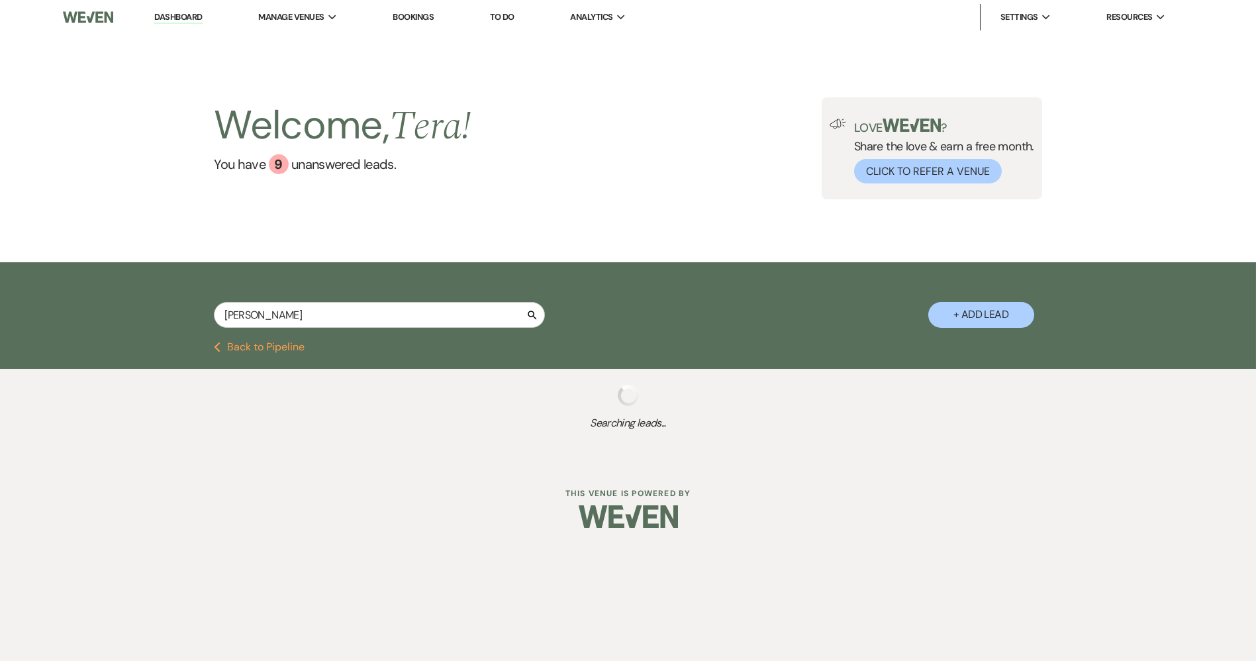
select select "8"
select select "5"
select select "8"
select select "6"
select select "8"
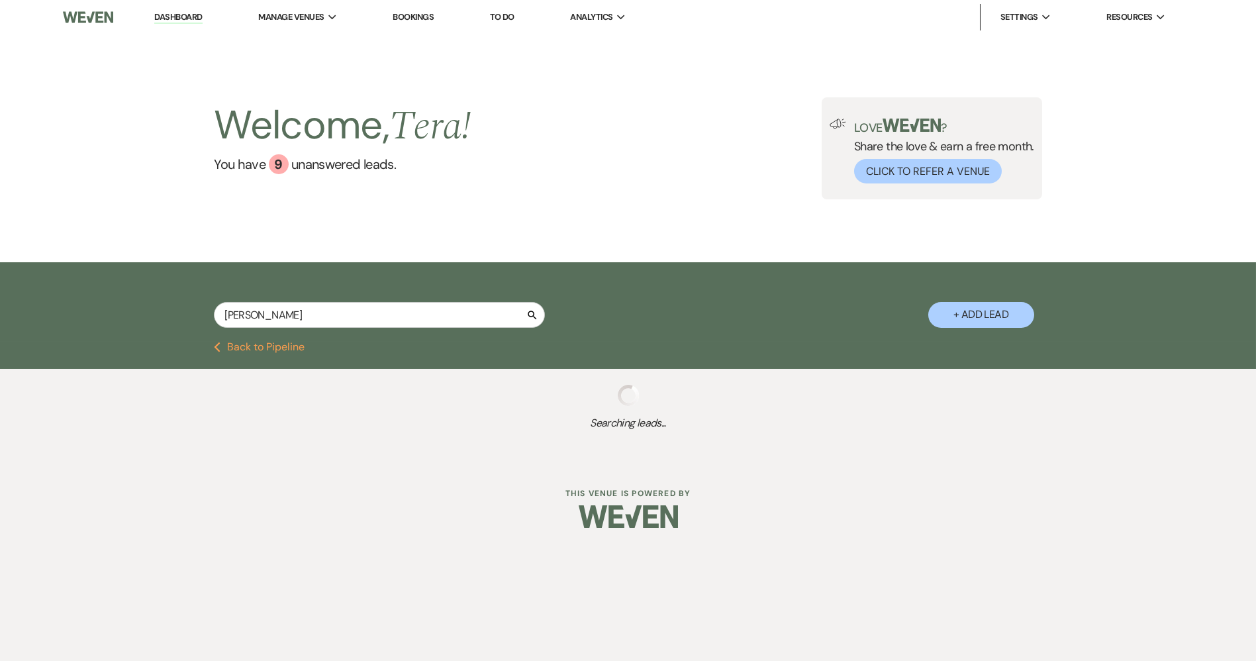
select select "5"
select select "8"
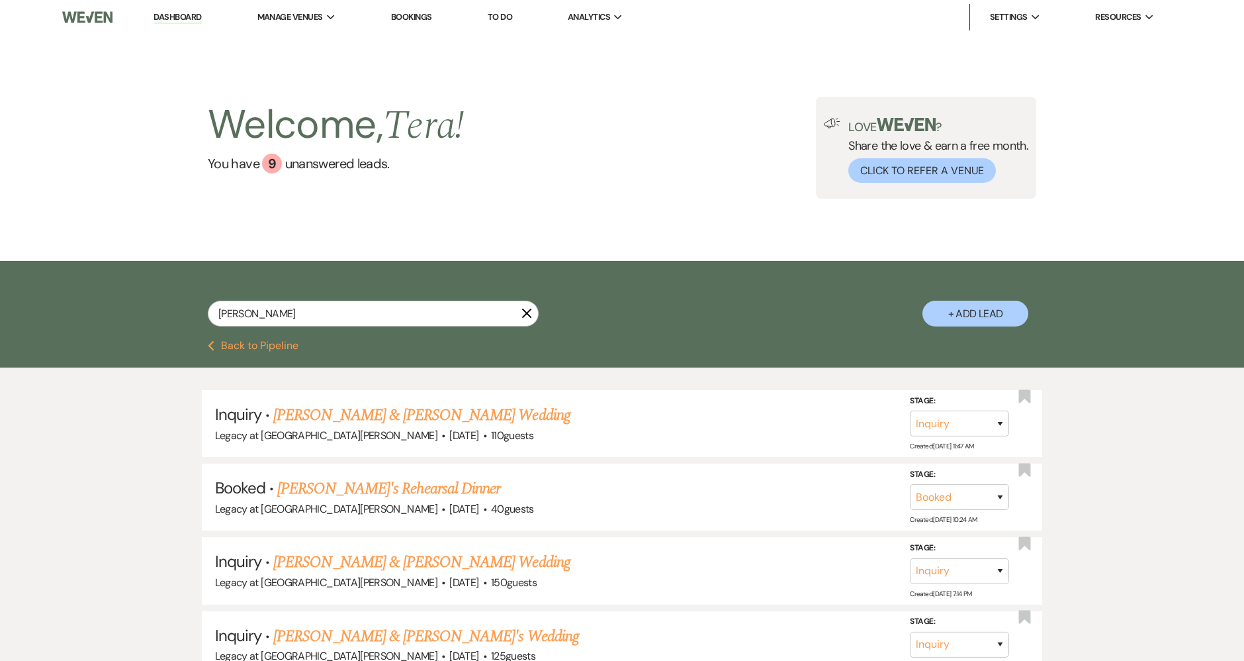
click at [391, 314] on input "[PERSON_NAME]" at bounding box center [373, 313] width 331 height 26
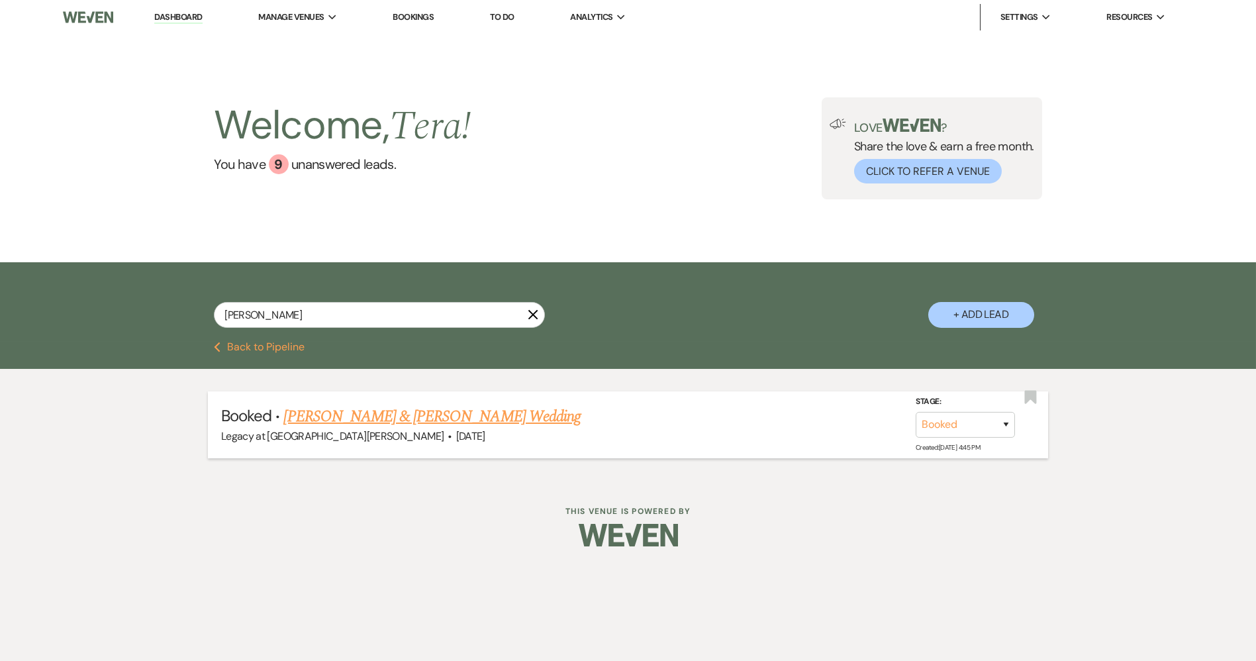
click at [464, 417] on link "[PERSON_NAME] & [PERSON_NAME] Wedding" at bounding box center [431, 416] width 297 height 24
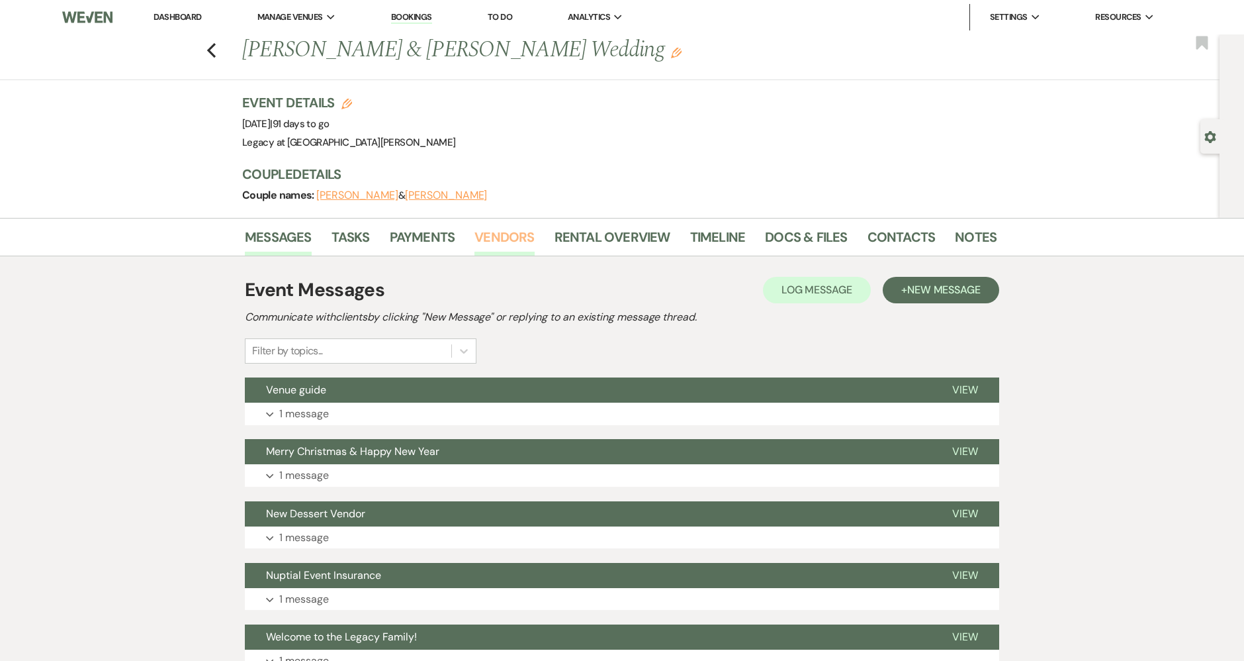
click at [512, 230] on link "Vendors" at bounding box center [505, 240] width 60 height 29
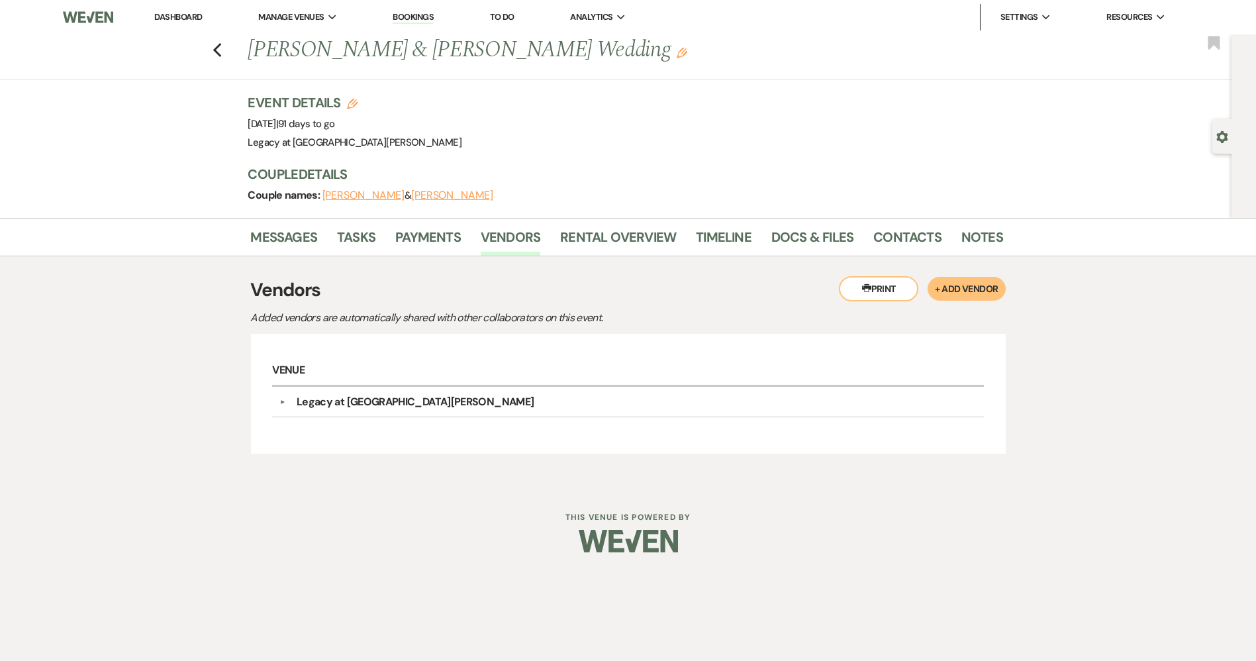
click at [817, 224] on li "Docs & Files" at bounding box center [822, 240] width 102 height 32
click at [811, 239] on link "Docs & Files" at bounding box center [812, 240] width 82 height 29
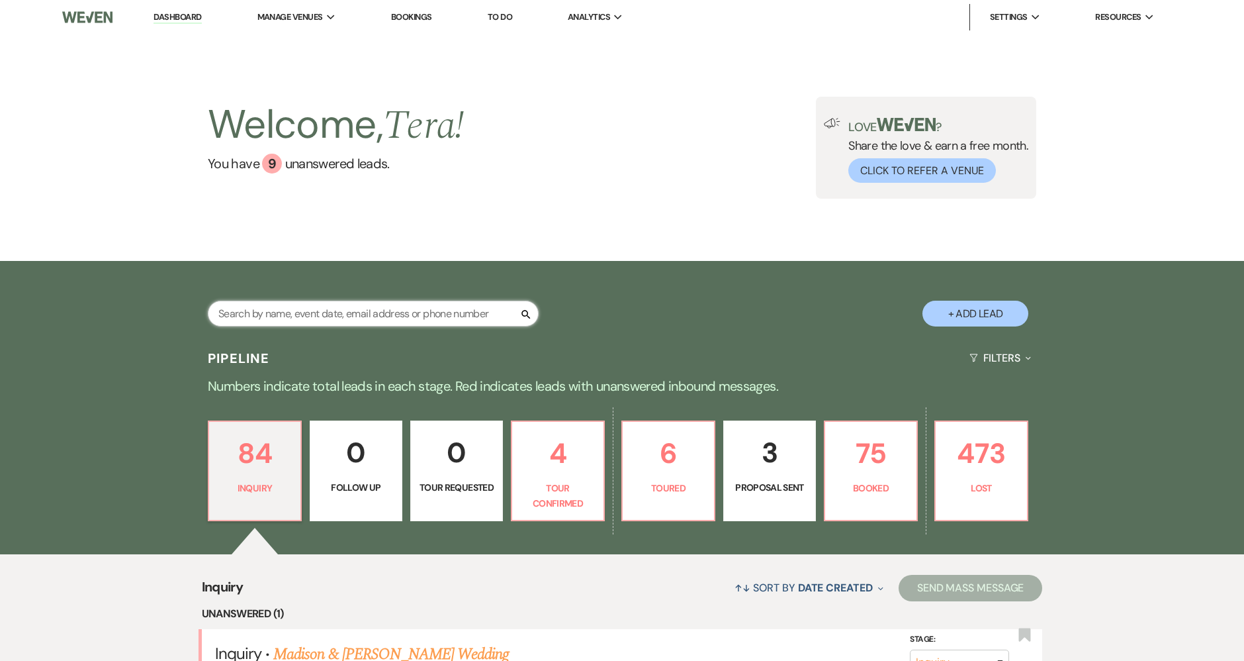
drag, startPoint x: 0, startPoint y: 0, endPoint x: 376, endPoint y: 313, distance: 489.2
click at [376, 313] on input "text" at bounding box center [373, 313] width 331 height 26
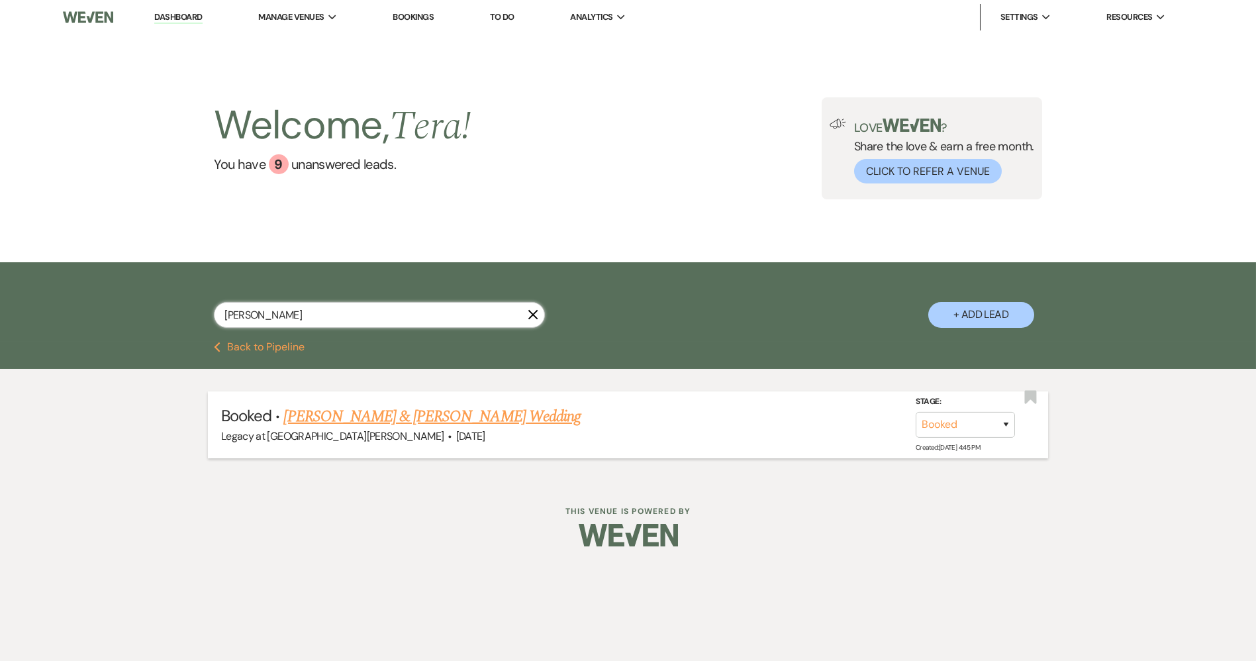
type input "[PERSON_NAME]"
click at [387, 409] on link "[PERSON_NAME] & [PERSON_NAME] Wedding" at bounding box center [431, 416] width 297 height 24
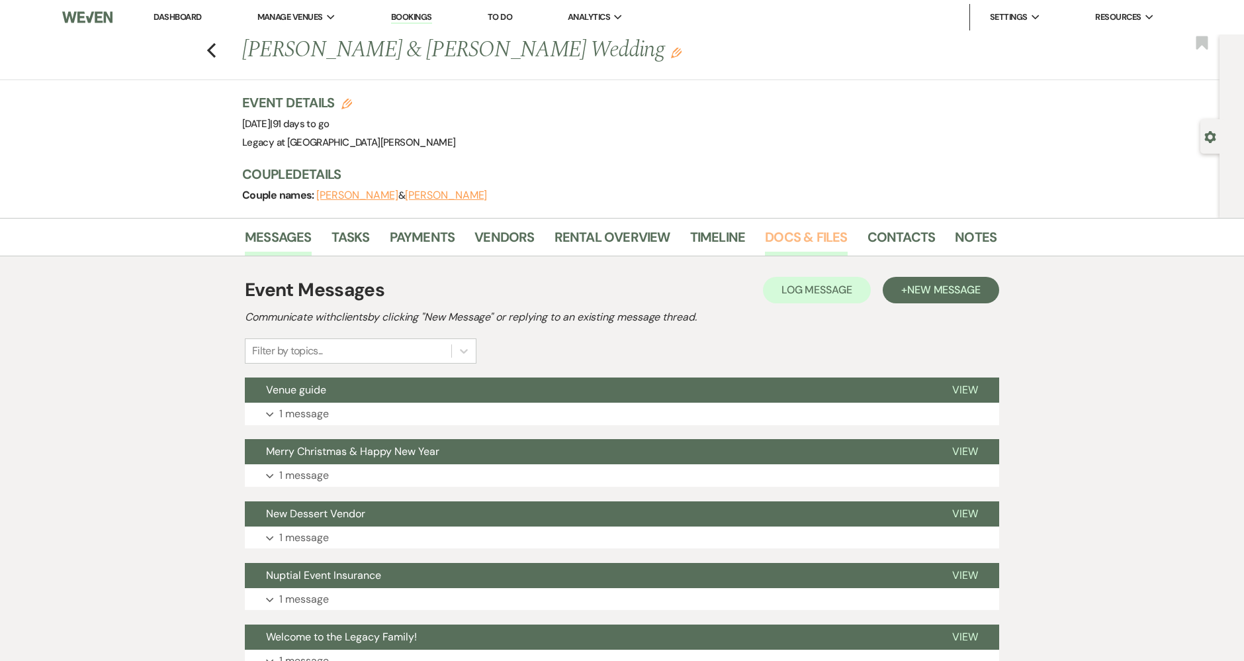
click at [770, 227] on link "Docs & Files" at bounding box center [806, 240] width 82 height 29
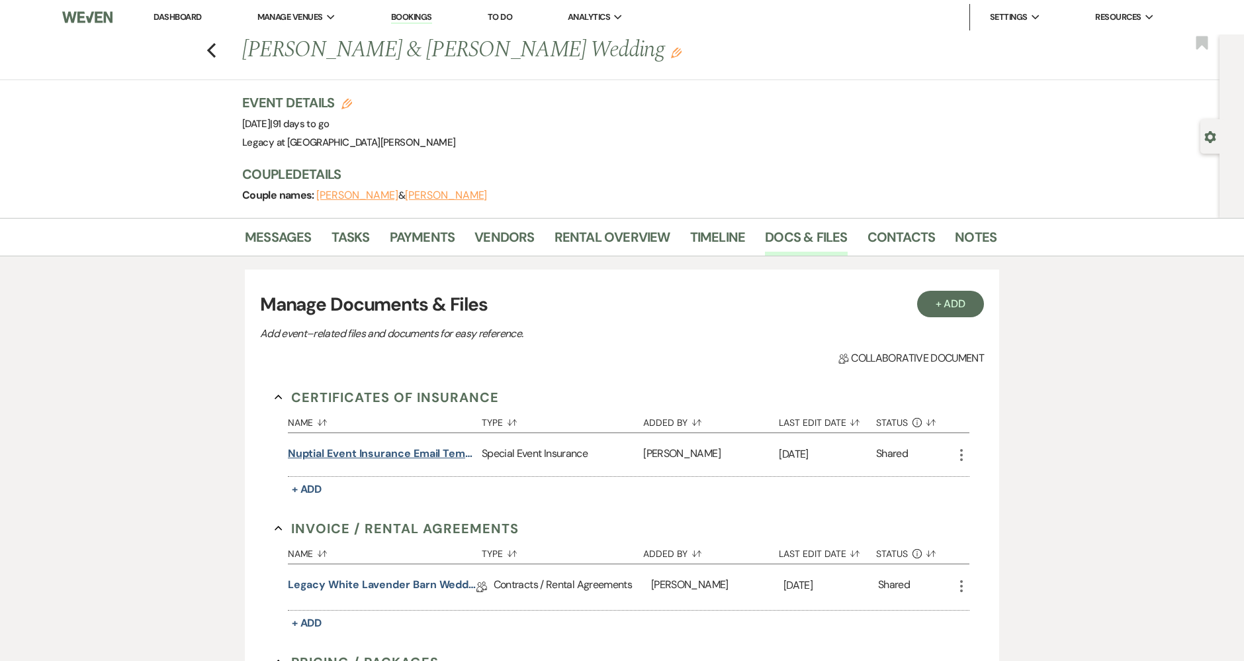
click at [402, 455] on button "Nuptial Event Insurance Email Template Letter" at bounding box center [382, 453] width 189 height 16
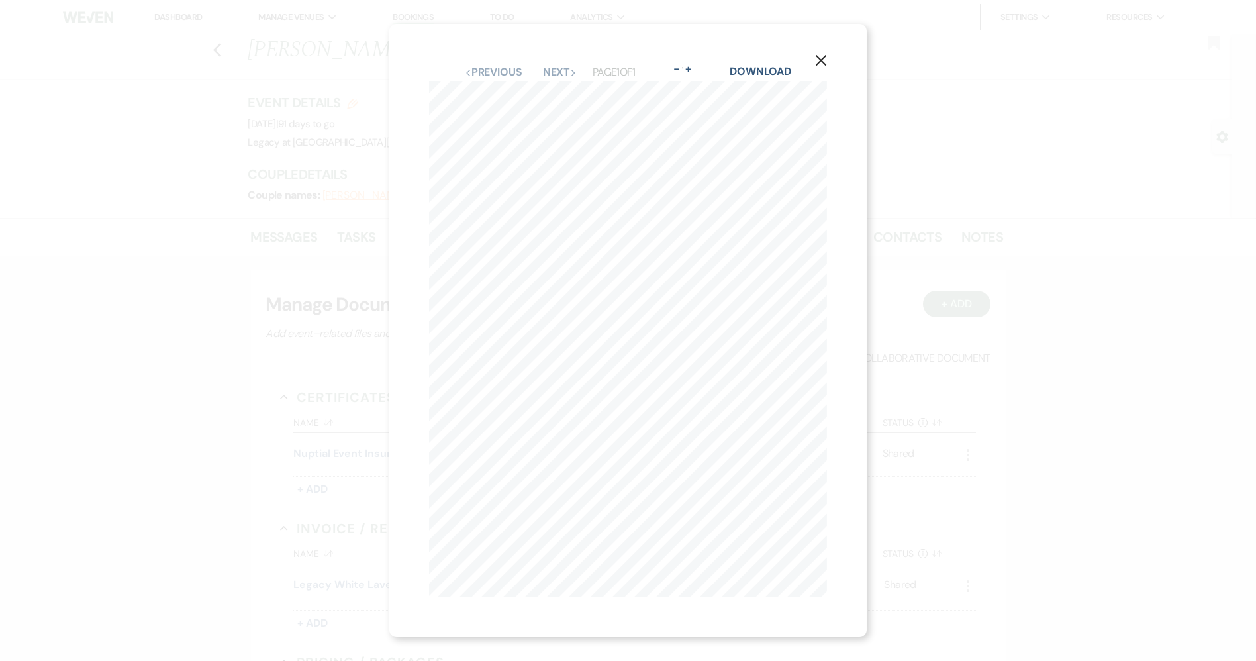
click at [827, 56] on icon "X" at bounding box center [821, 60] width 12 height 12
